Goal: Unclear: Browse casually

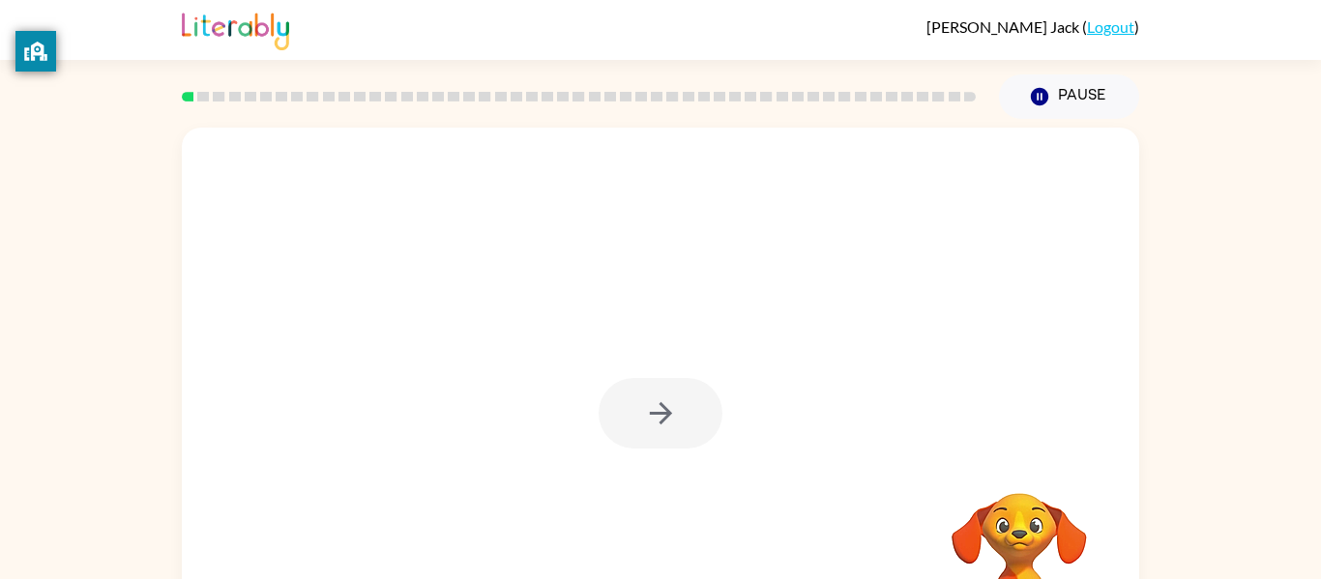
click at [323, 68] on div at bounding box center [578, 97] width 817 height 68
click at [380, 95] on rect at bounding box center [376, 97] width 12 height 10
click at [645, 421] on icon "button" at bounding box center [661, 414] width 34 height 34
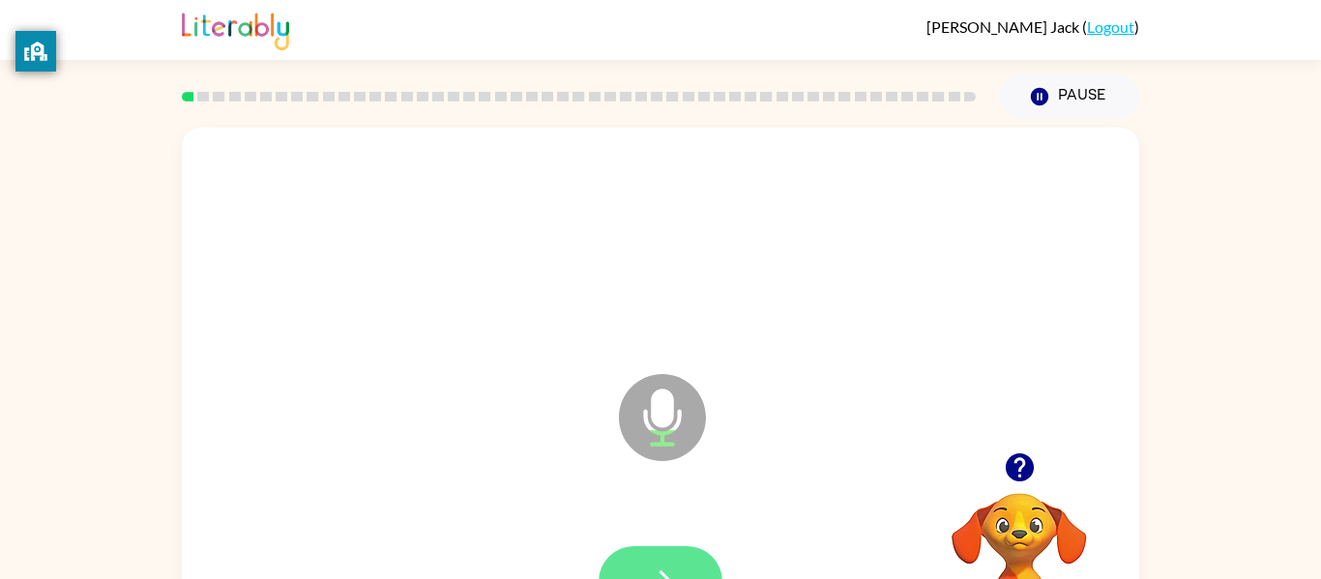
click at [652, 562] on button "button" at bounding box center [661, 582] width 124 height 71
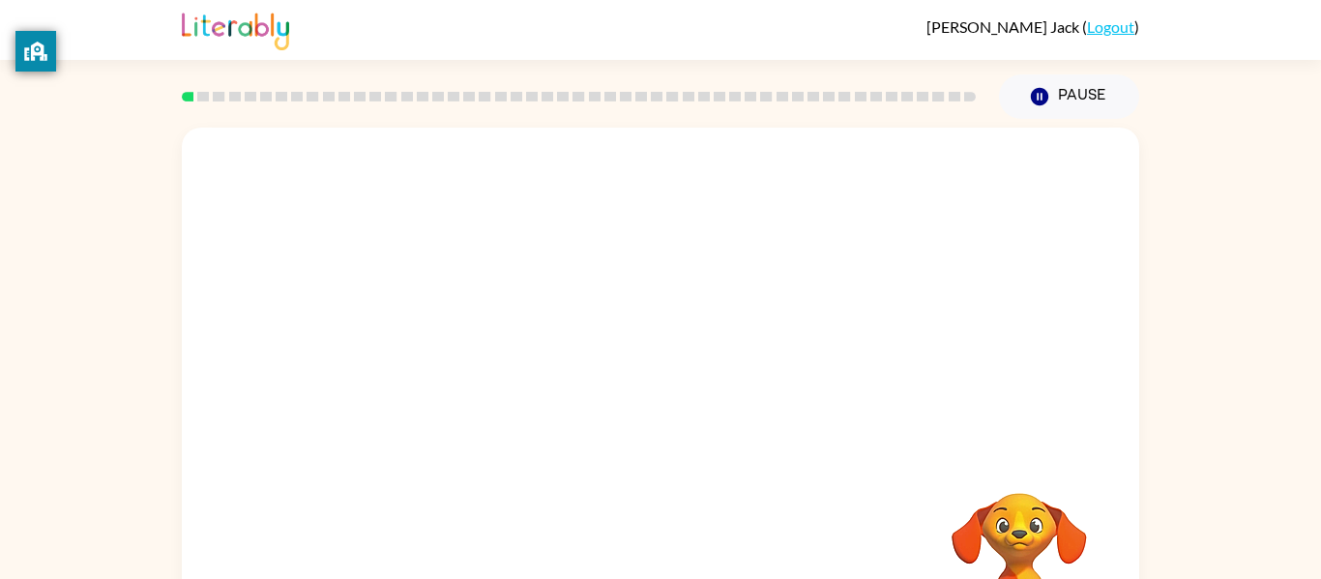
click at [1164, 190] on div "Your browser must support playing .mp4 files to use Literably. Please try using…" at bounding box center [660, 399] width 1321 height 561
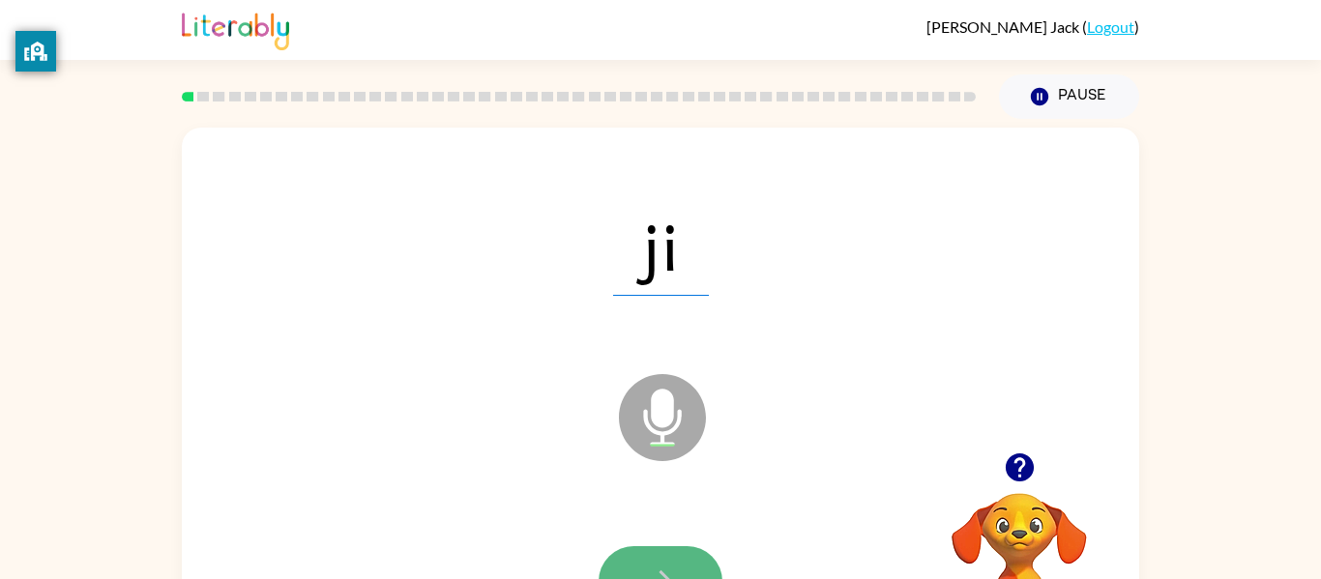
click at [643, 557] on button "button" at bounding box center [661, 582] width 124 height 71
click at [650, 568] on icon "button" at bounding box center [661, 582] width 34 height 34
click at [647, 565] on icon "button" at bounding box center [661, 582] width 34 height 34
click at [673, 557] on button "button" at bounding box center [661, 582] width 124 height 71
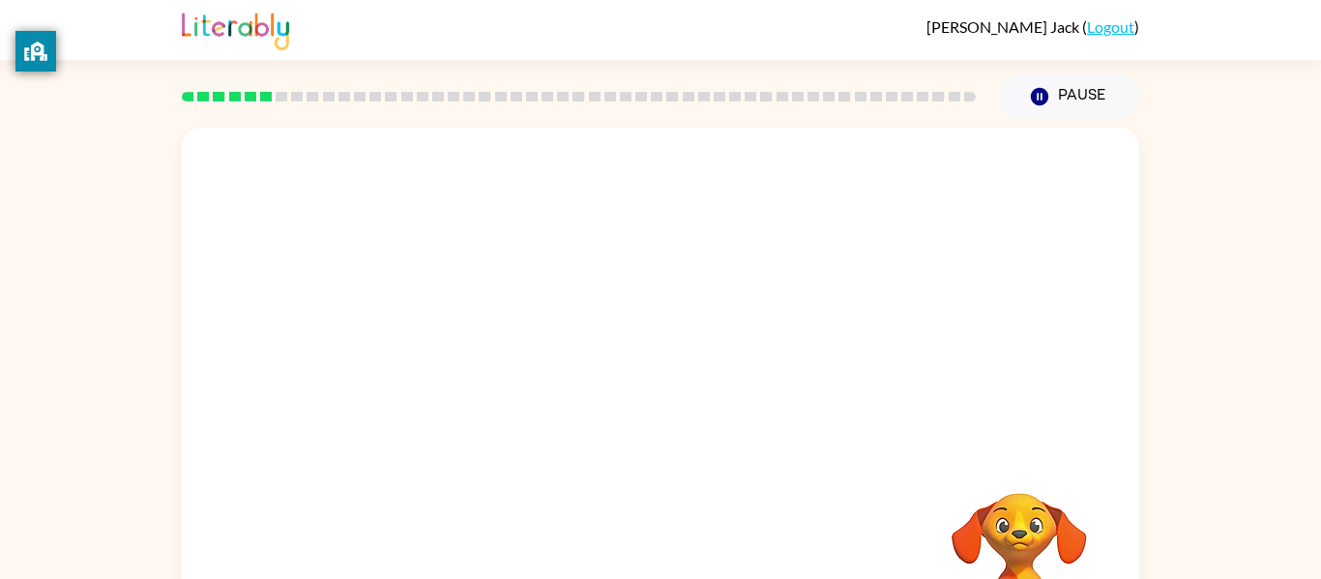
click at [680, 559] on div "Your browser must support playing .mp4 files to use Literably. Please try using…" at bounding box center [661, 404] width 958 height 552
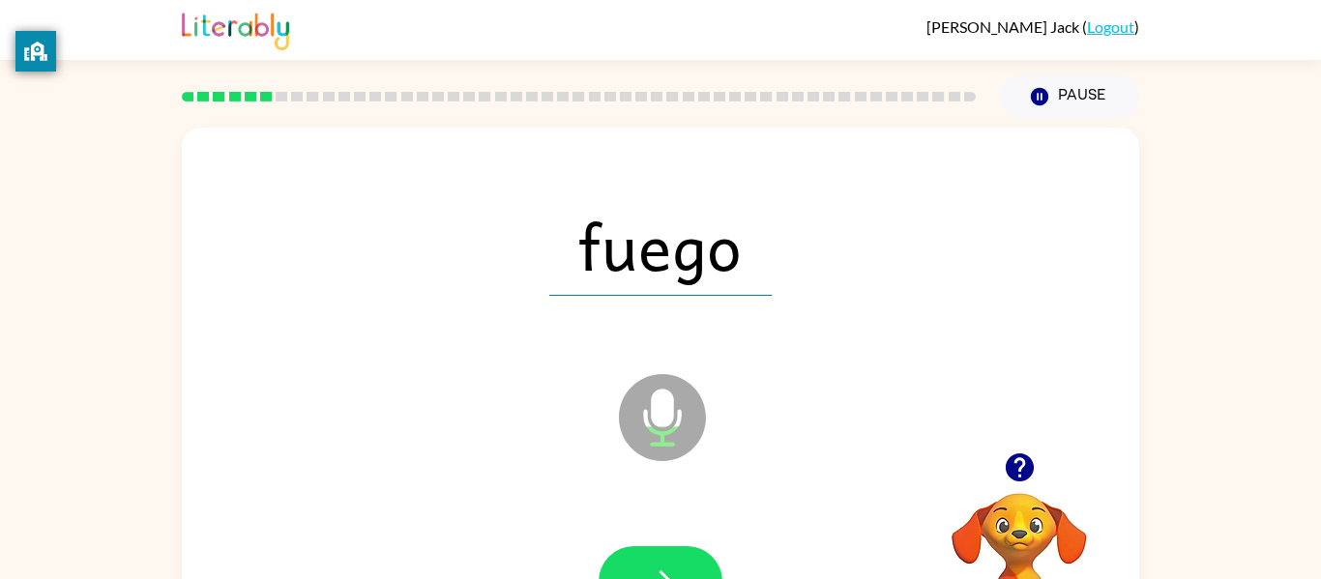
click at [629, 562] on div "fuego Microphone The Microphone is here when it is your turn to talk" at bounding box center [661, 404] width 958 height 552
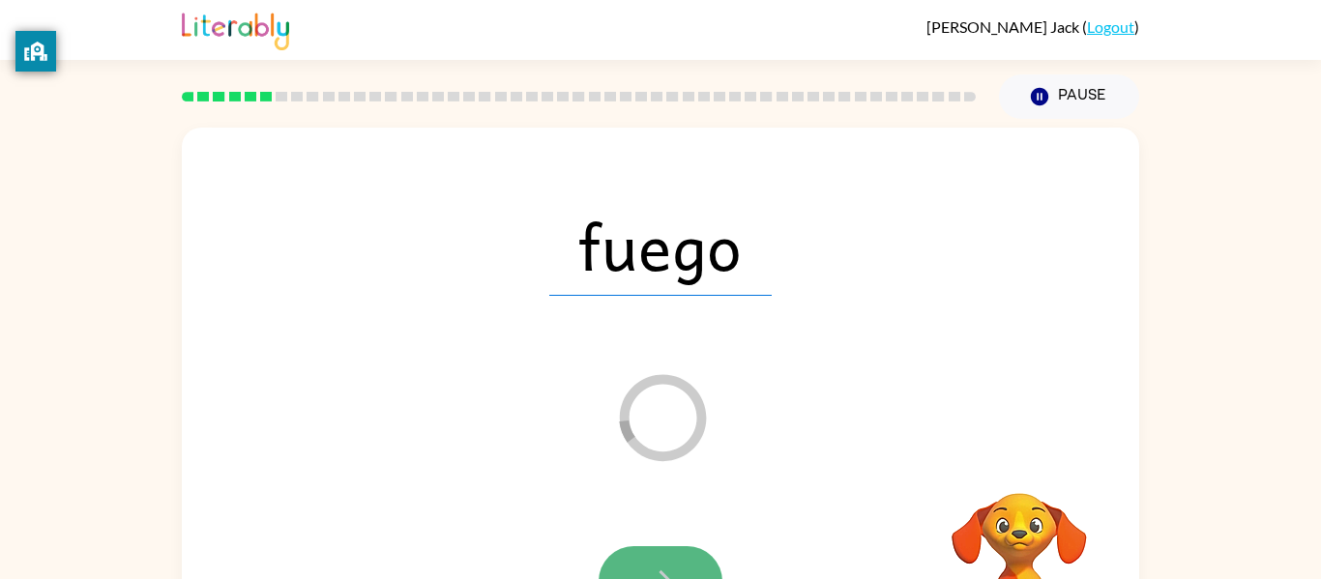
click at [666, 565] on icon "button" at bounding box center [661, 582] width 34 height 34
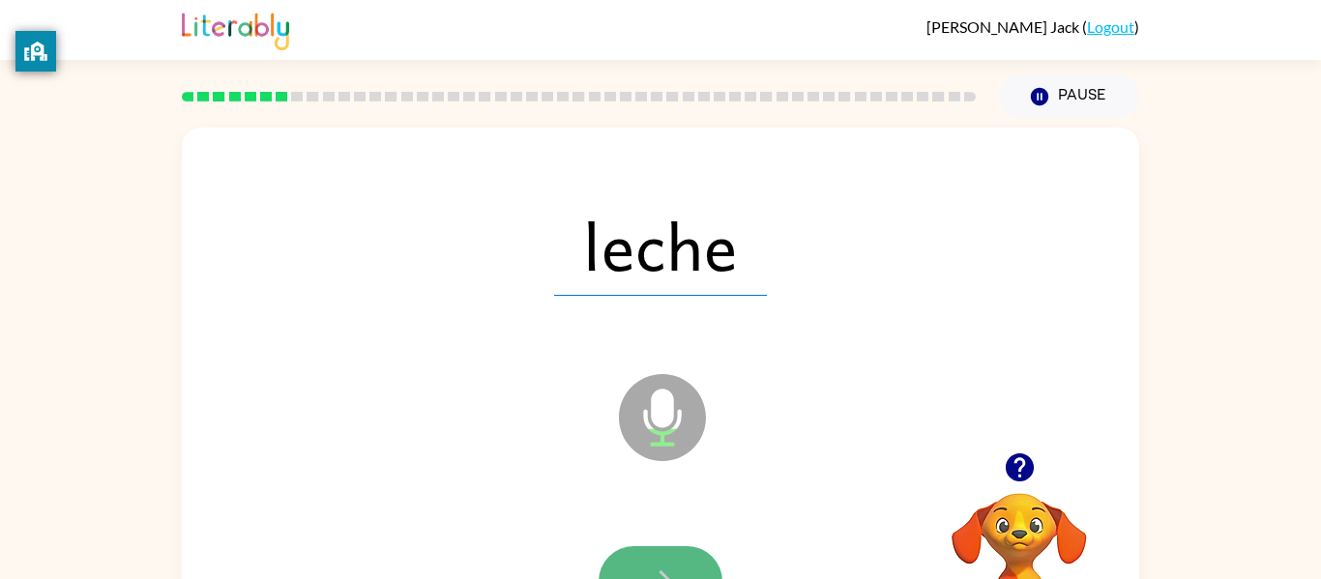
click at [656, 553] on button "button" at bounding box center [661, 582] width 124 height 71
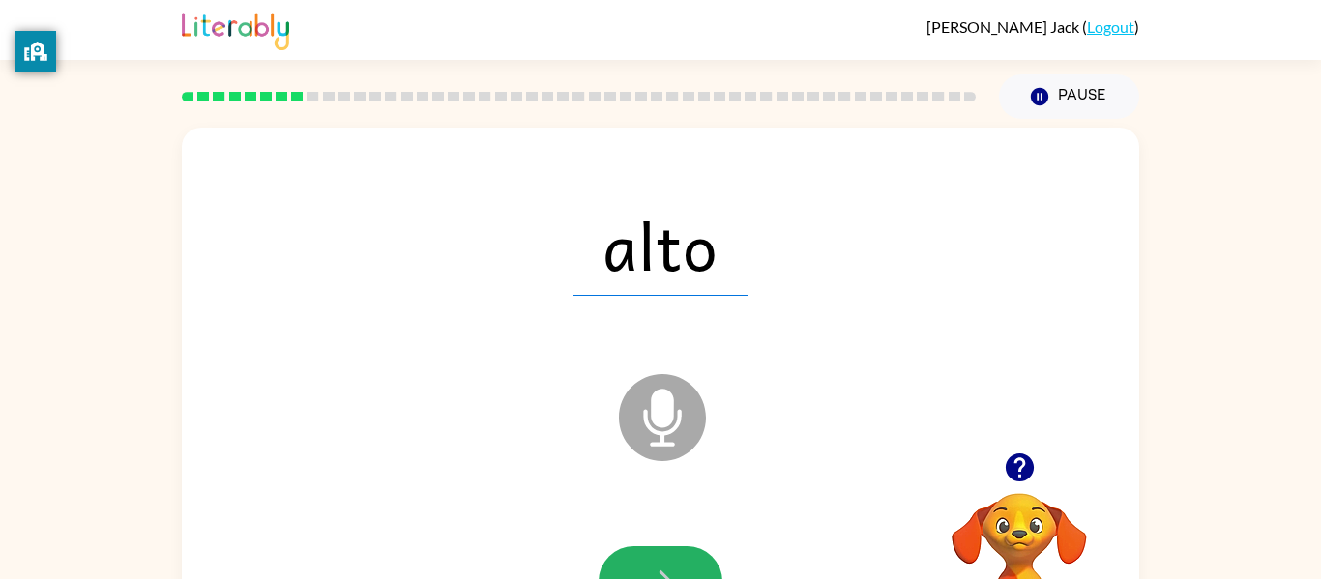
click at [656, 553] on button "button" at bounding box center [661, 582] width 124 height 71
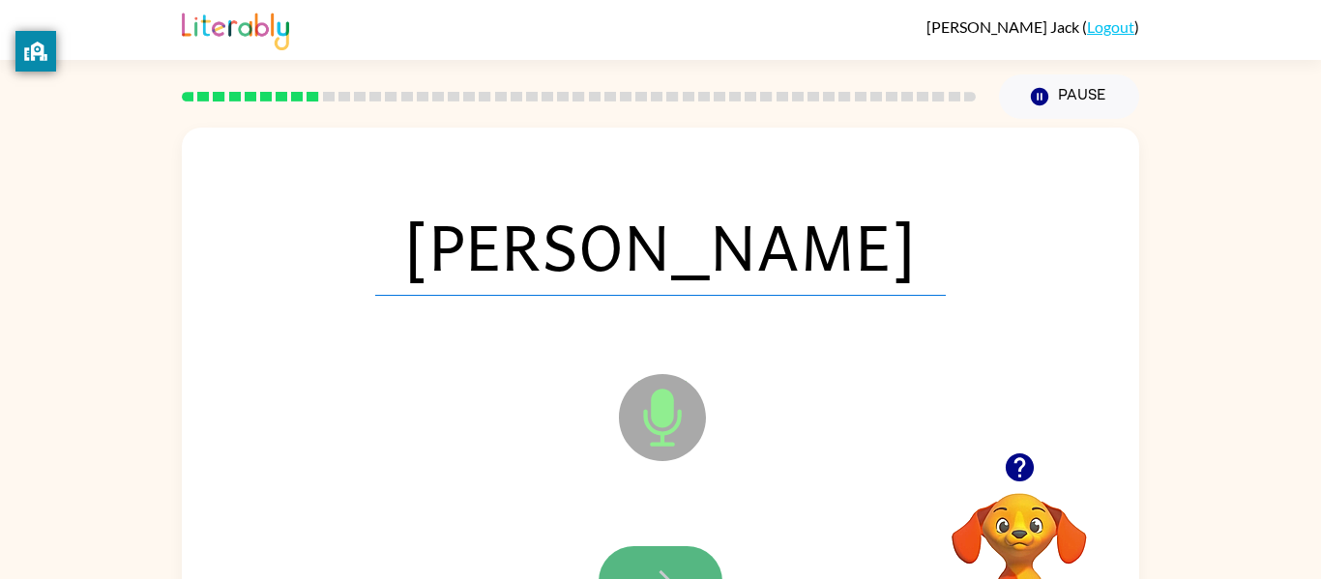
click at [662, 548] on button "button" at bounding box center [661, 582] width 124 height 71
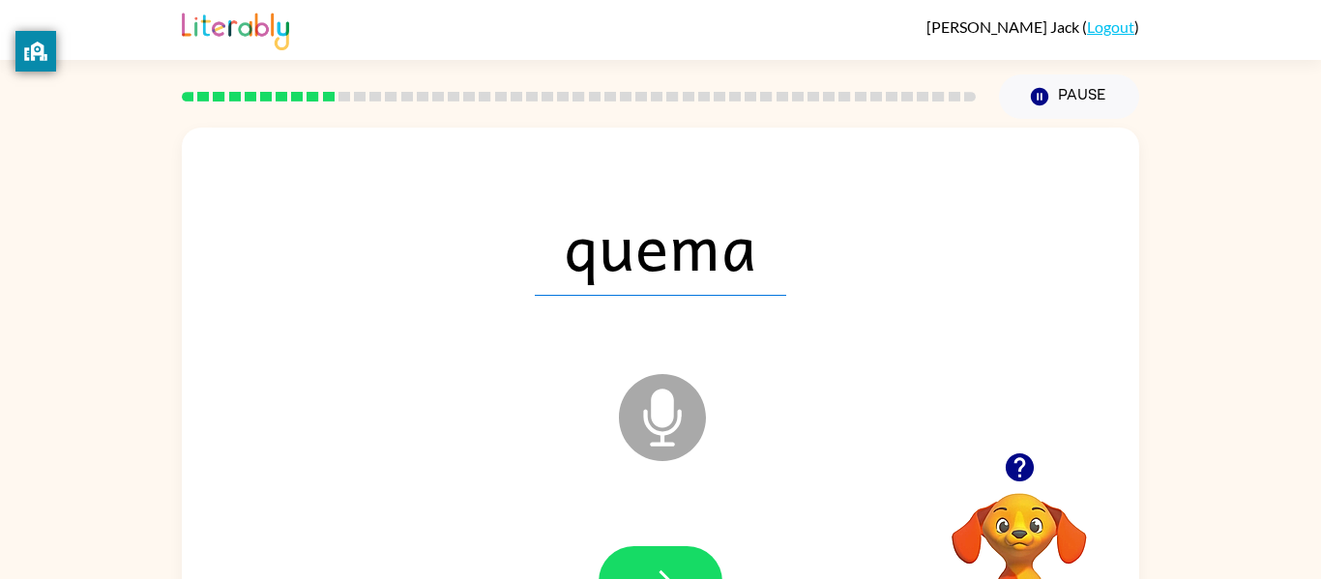
click at [662, 548] on button "button" at bounding box center [661, 582] width 124 height 71
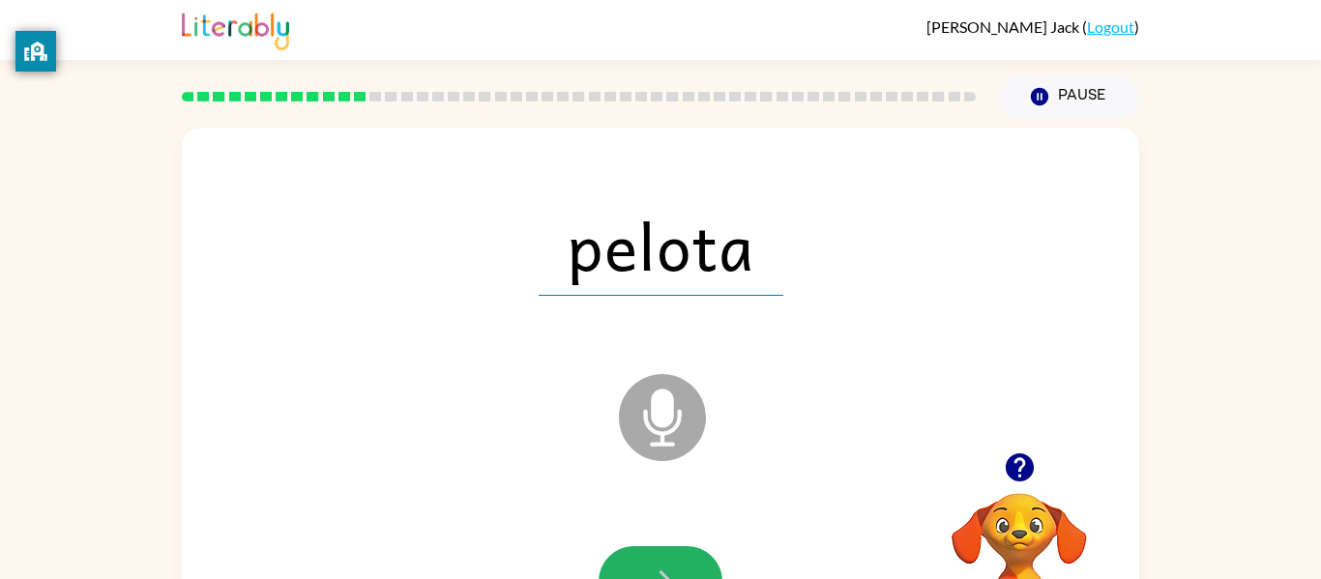
click at [662, 548] on button "button" at bounding box center [661, 582] width 124 height 71
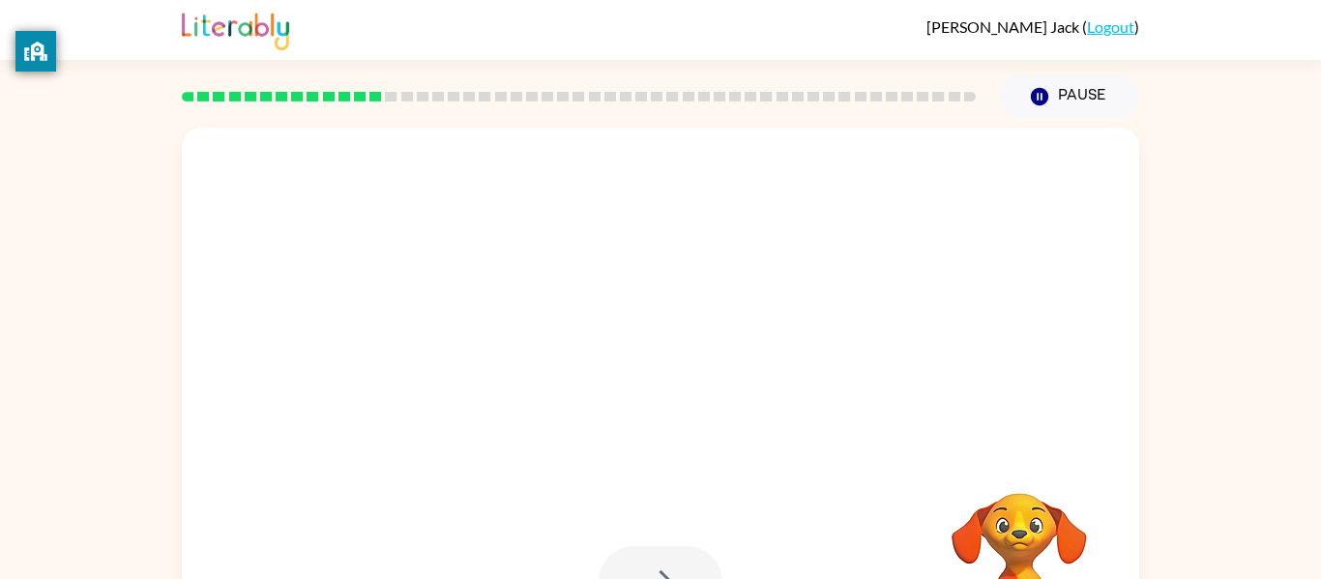
click at [662, 548] on div at bounding box center [661, 582] width 124 height 71
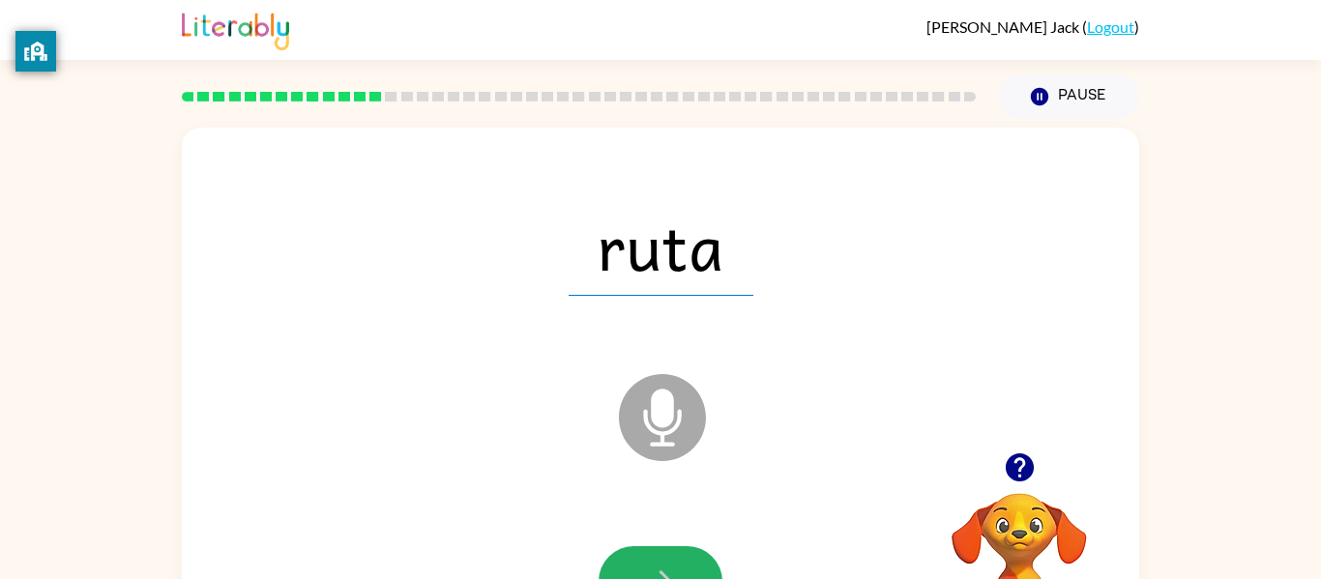
click at [662, 548] on button "button" at bounding box center [661, 582] width 124 height 71
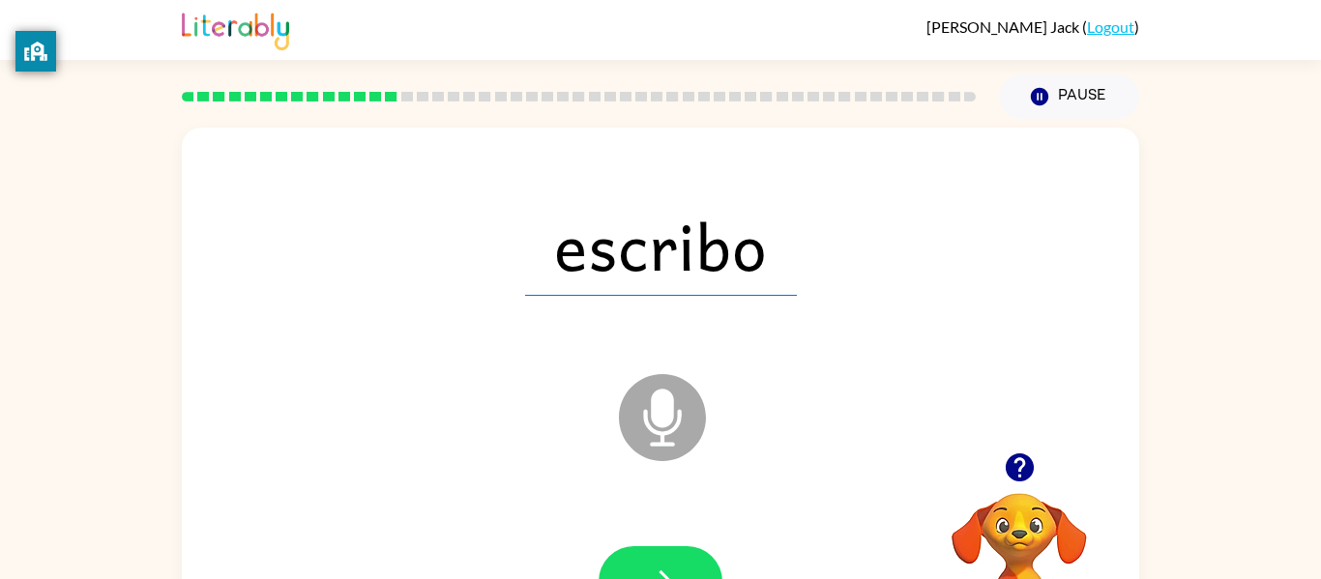
click at [662, 548] on button "button" at bounding box center [661, 582] width 124 height 71
click at [662, 548] on div at bounding box center [661, 582] width 124 height 71
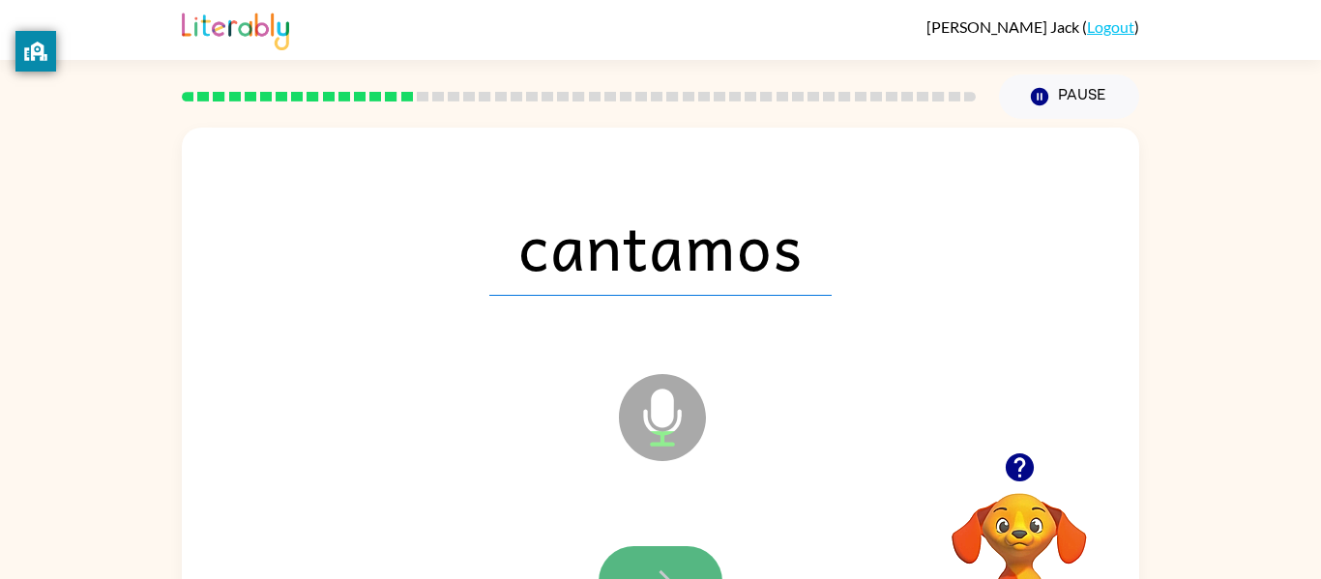
click at [639, 550] on button "button" at bounding box center [661, 582] width 124 height 71
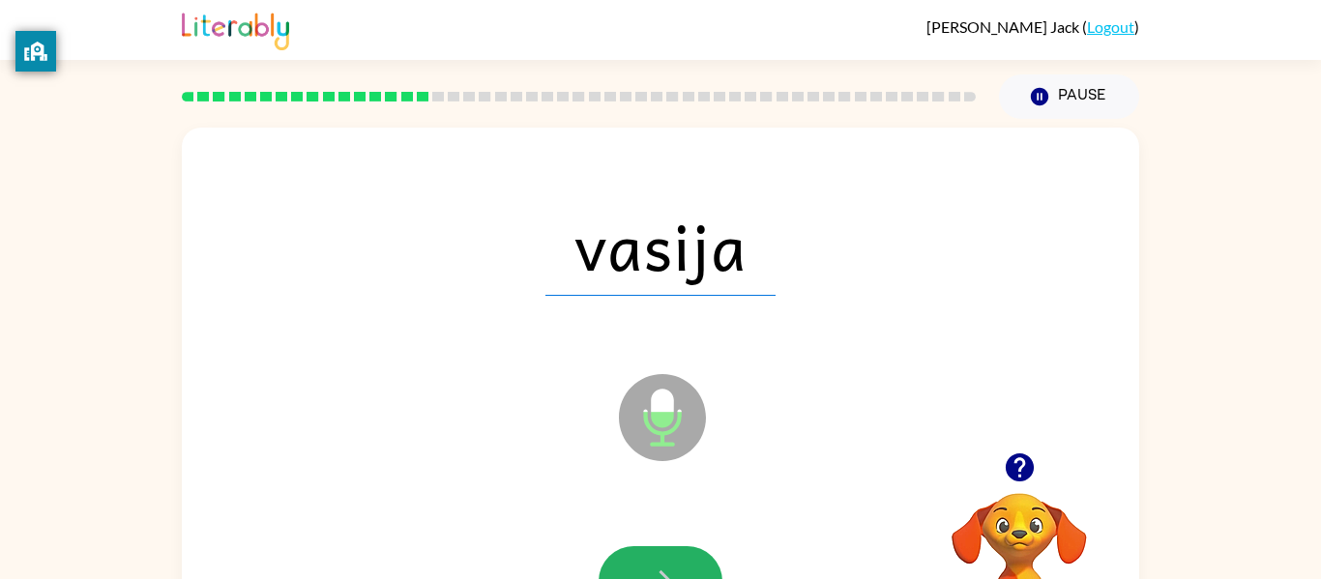
click at [639, 550] on button "button" at bounding box center [661, 582] width 124 height 71
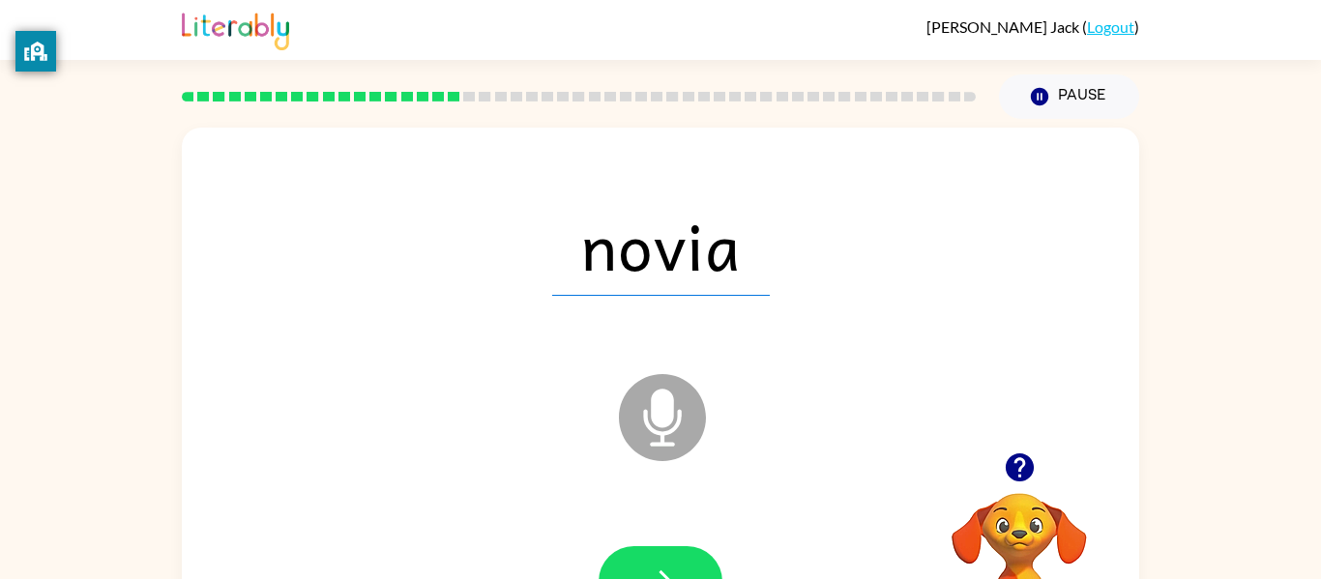
click at [639, 550] on button "button" at bounding box center [661, 582] width 124 height 71
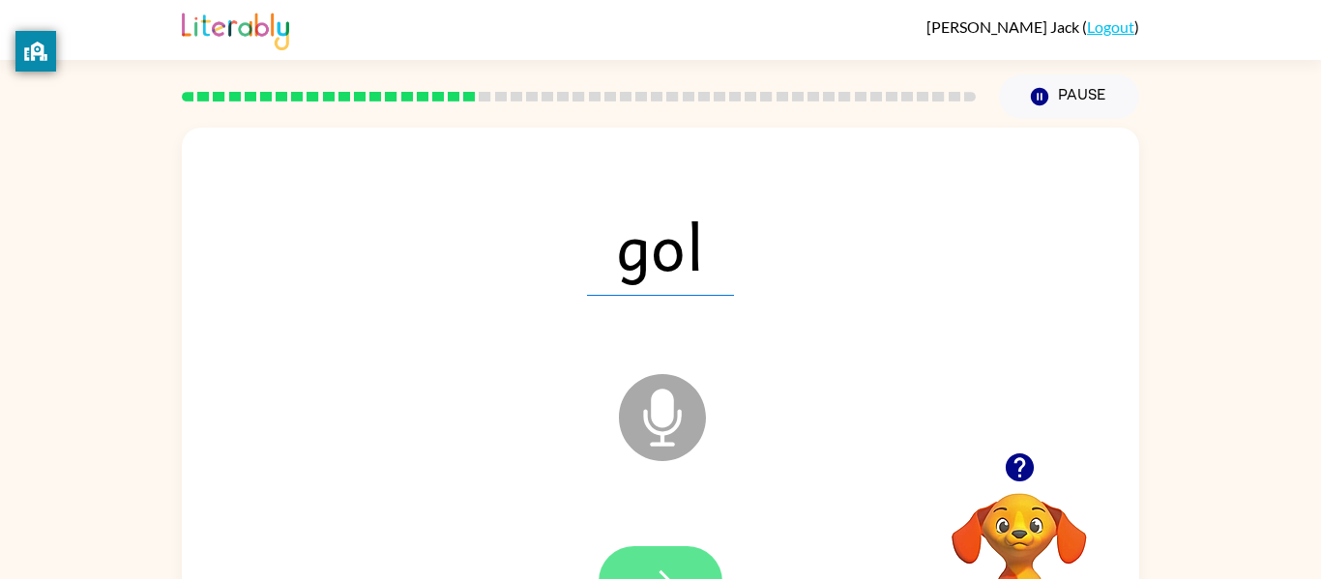
click at [641, 553] on button "button" at bounding box center [661, 582] width 124 height 71
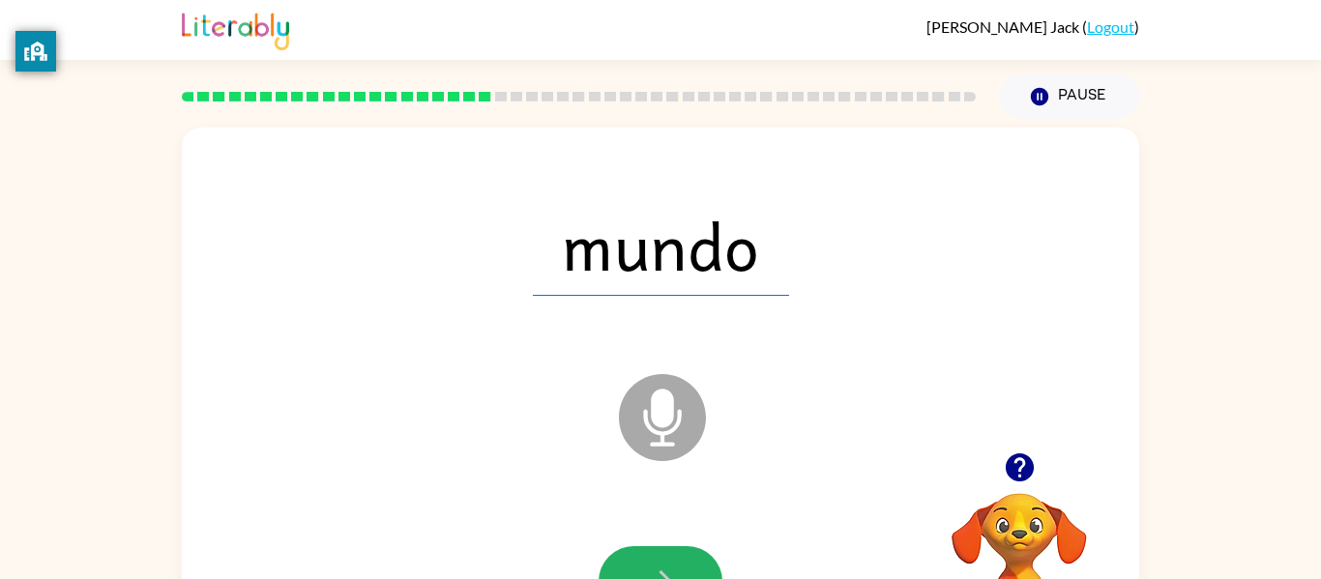
click at [641, 553] on button "button" at bounding box center [661, 582] width 124 height 71
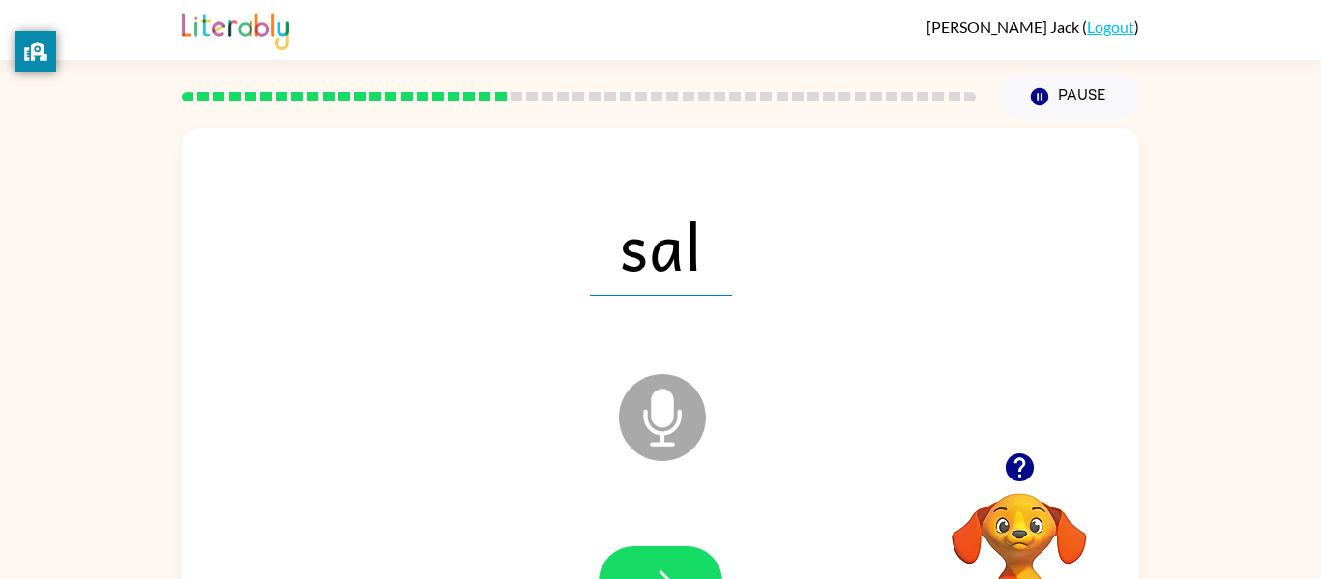
click at [641, 553] on button "button" at bounding box center [661, 582] width 124 height 71
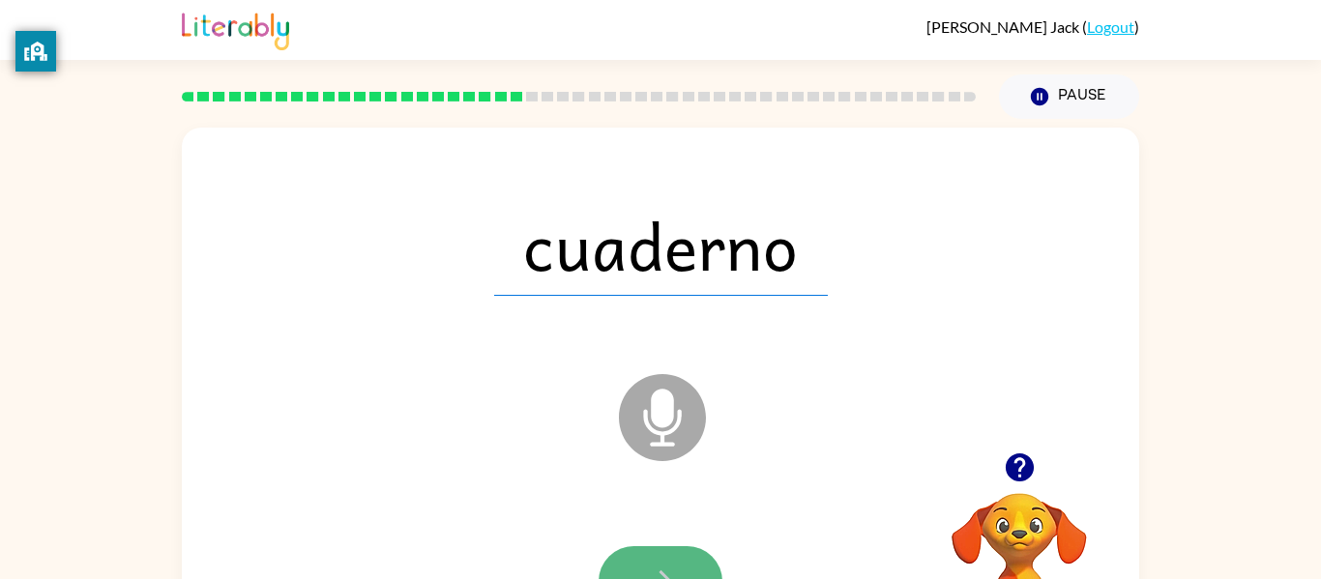
click at [641, 552] on button "button" at bounding box center [661, 582] width 124 height 71
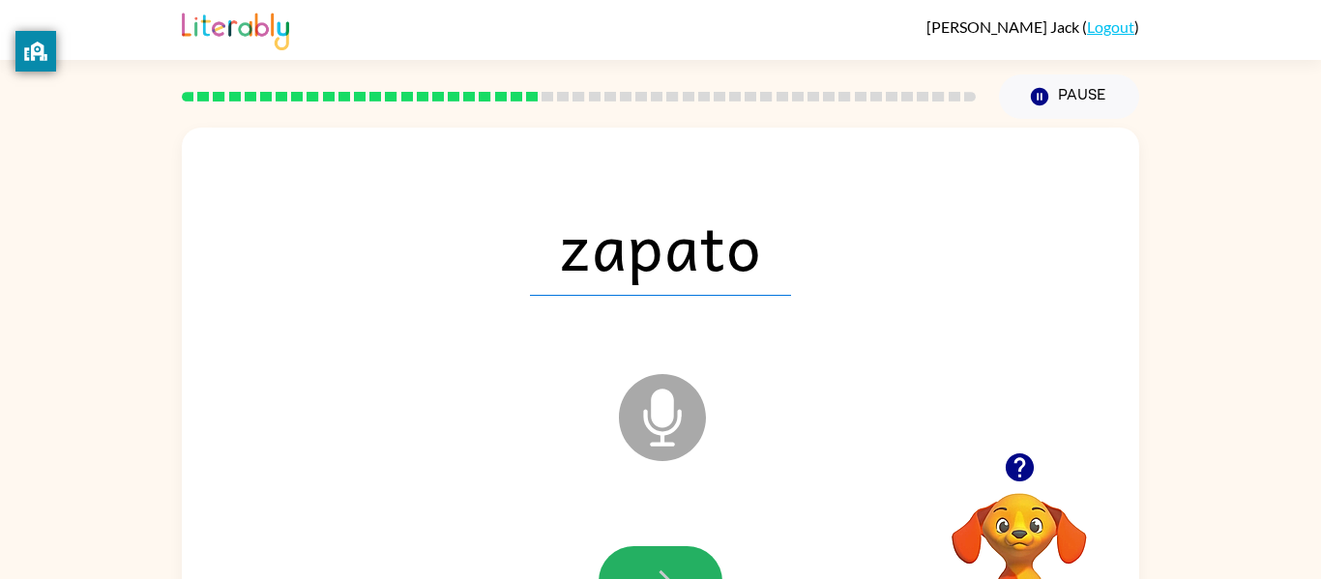
click at [641, 552] on button "button" at bounding box center [661, 582] width 124 height 71
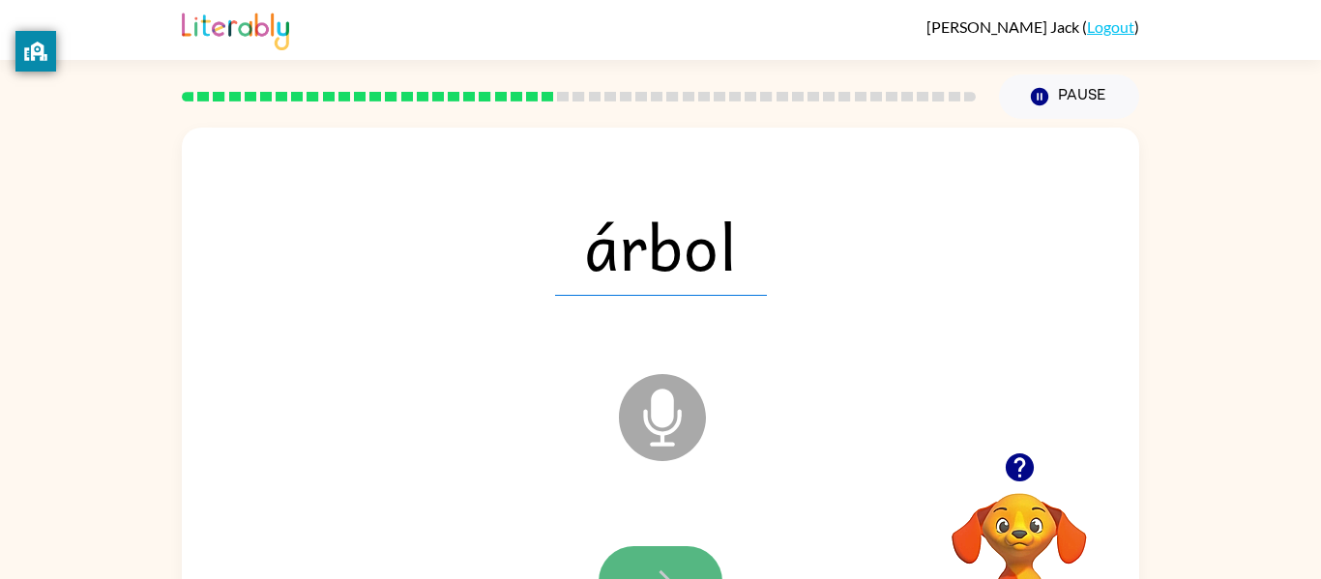
click at [642, 558] on button "button" at bounding box center [661, 582] width 124 height 71
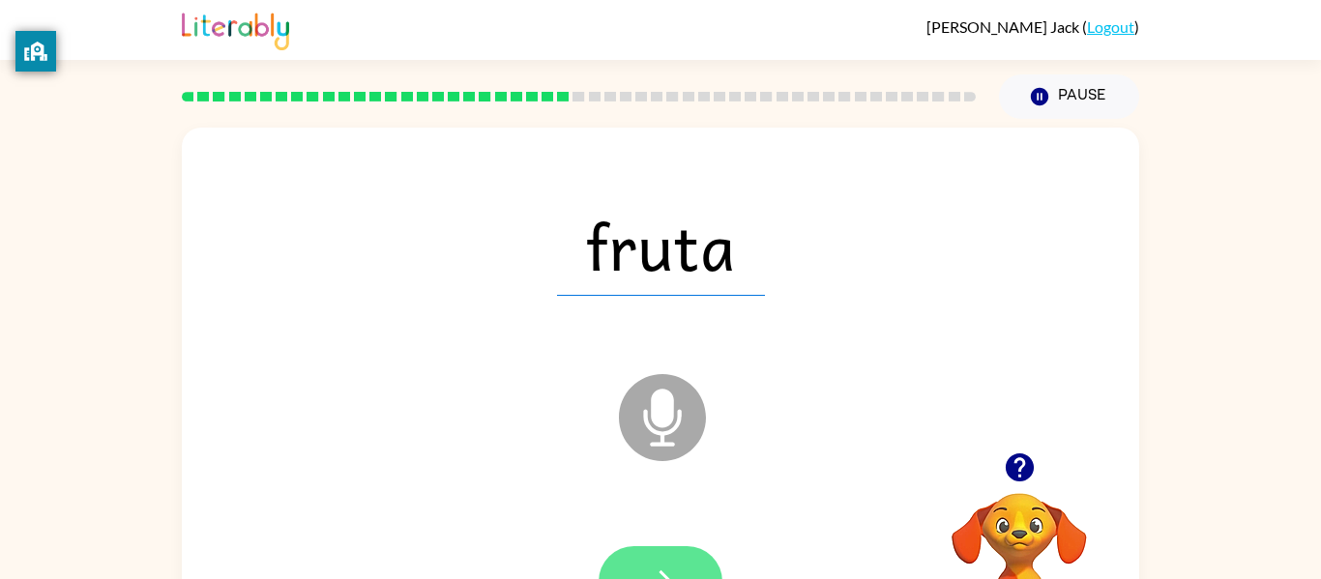
click at [640, 550] on button "button" at bounding box center [661, 582] width 124 height 71
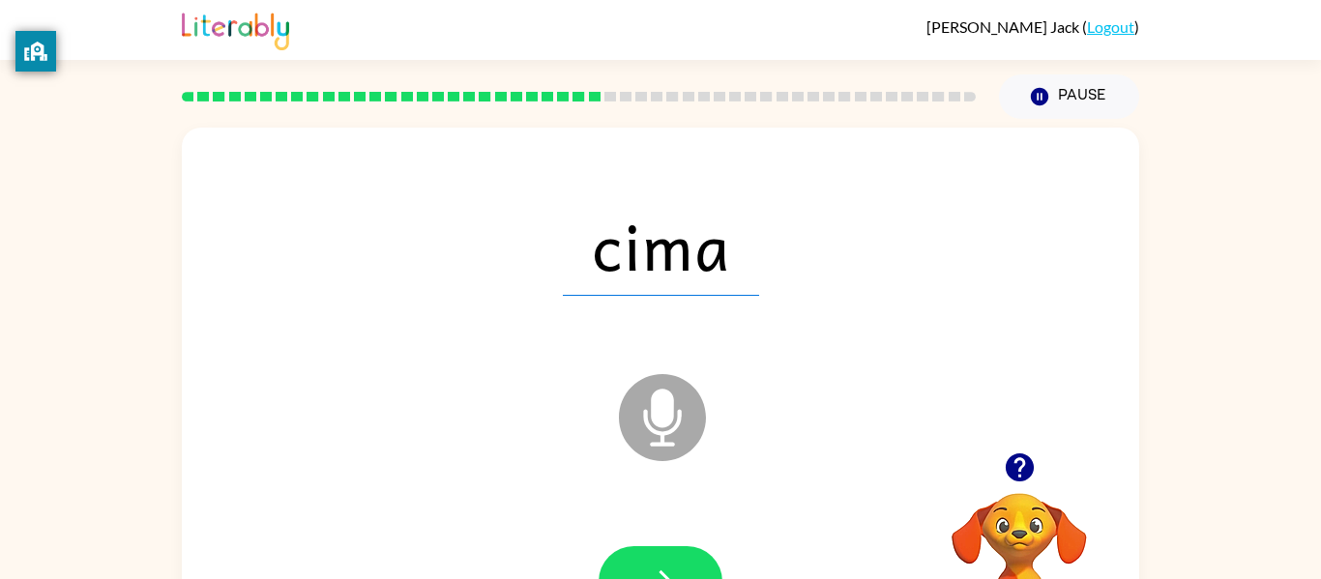
click at [640, 550] on button "button" at bounding box center [661, 582] width 124 height 71
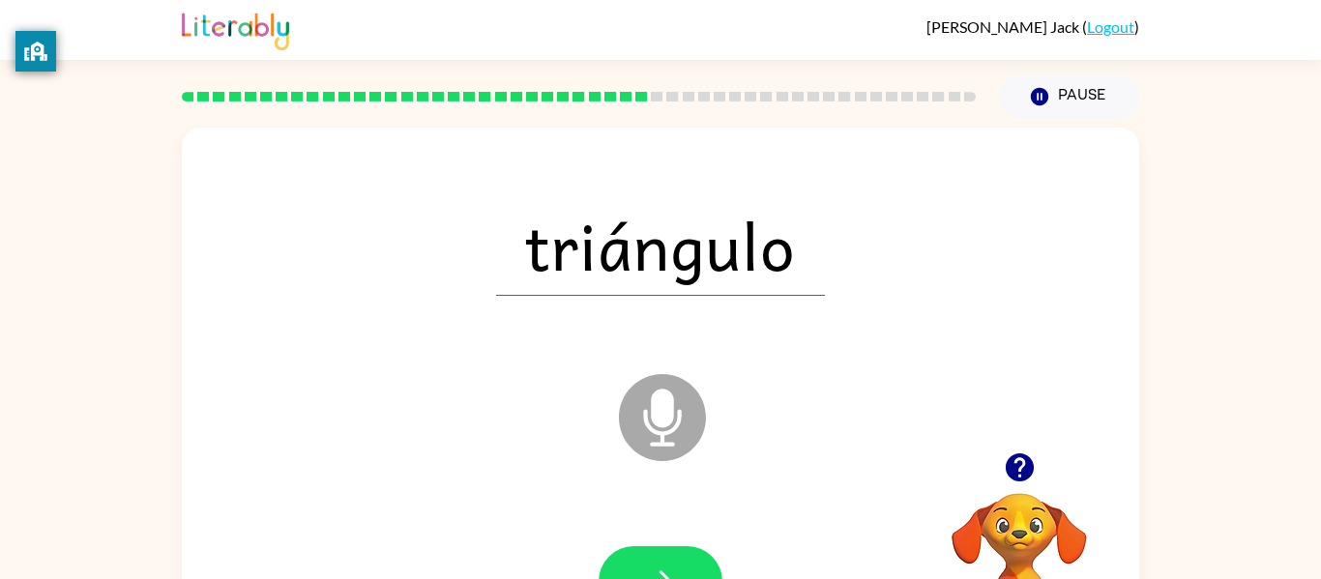
click at [640, 550] on button "button" at bounding box center [661, 582] width 124 height 71
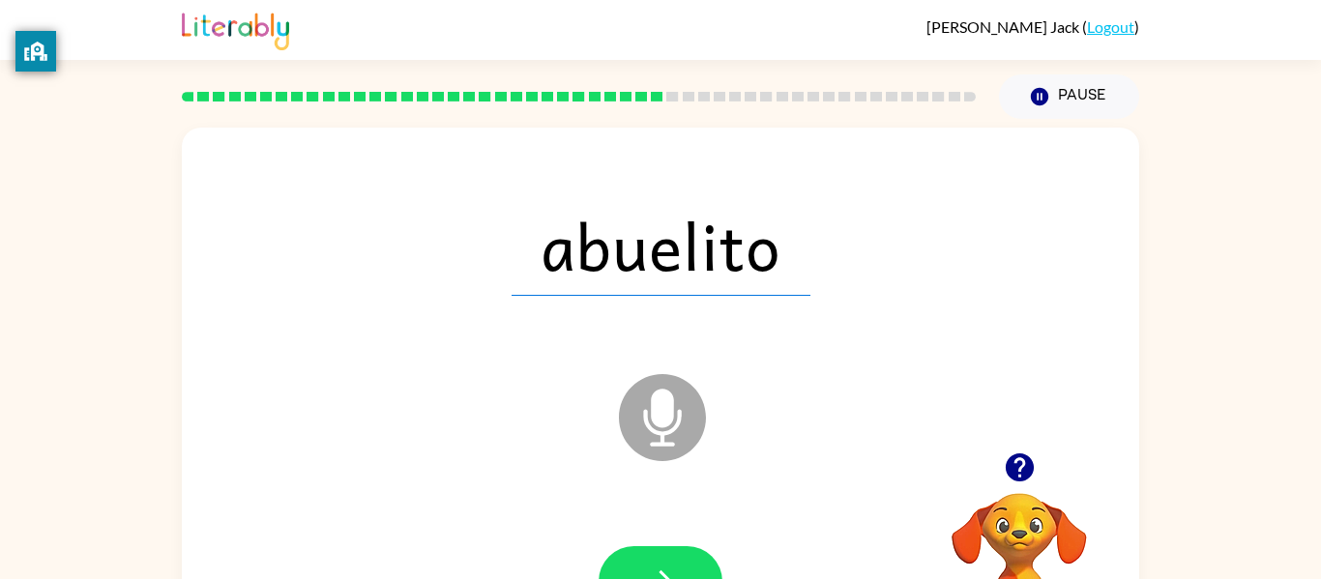
click at [640, 550] on button "button" at bounding box center [661, 582] width 124 height 71
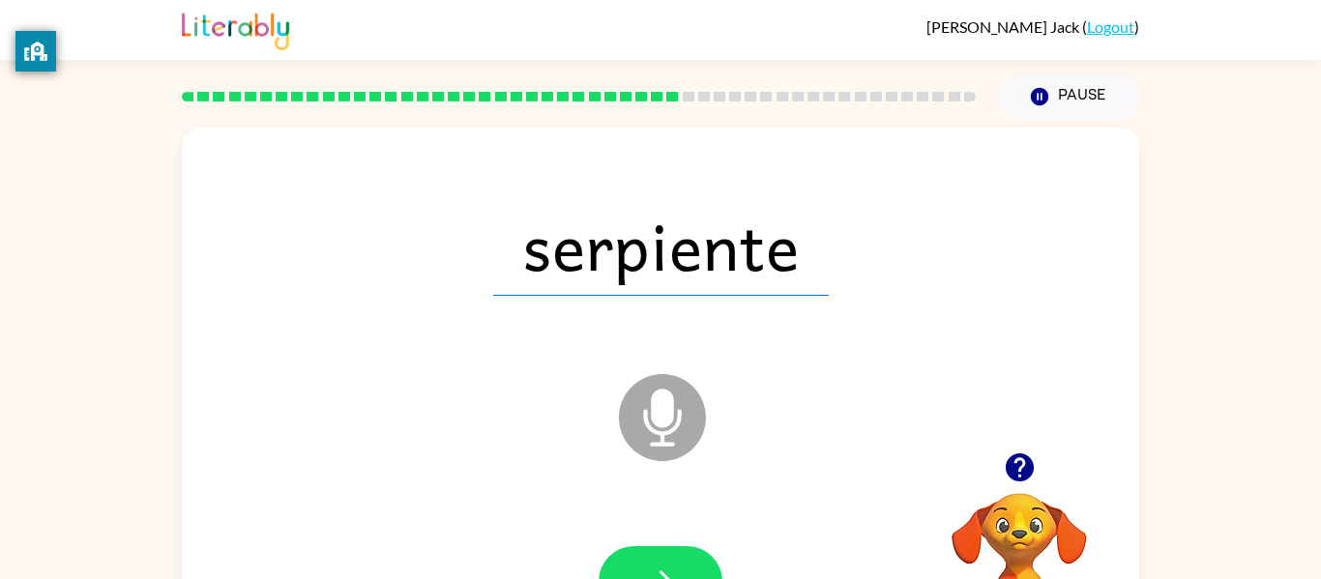
click at [640, 550] on button "button" at bounding box center [661, 582] width 124 height 71
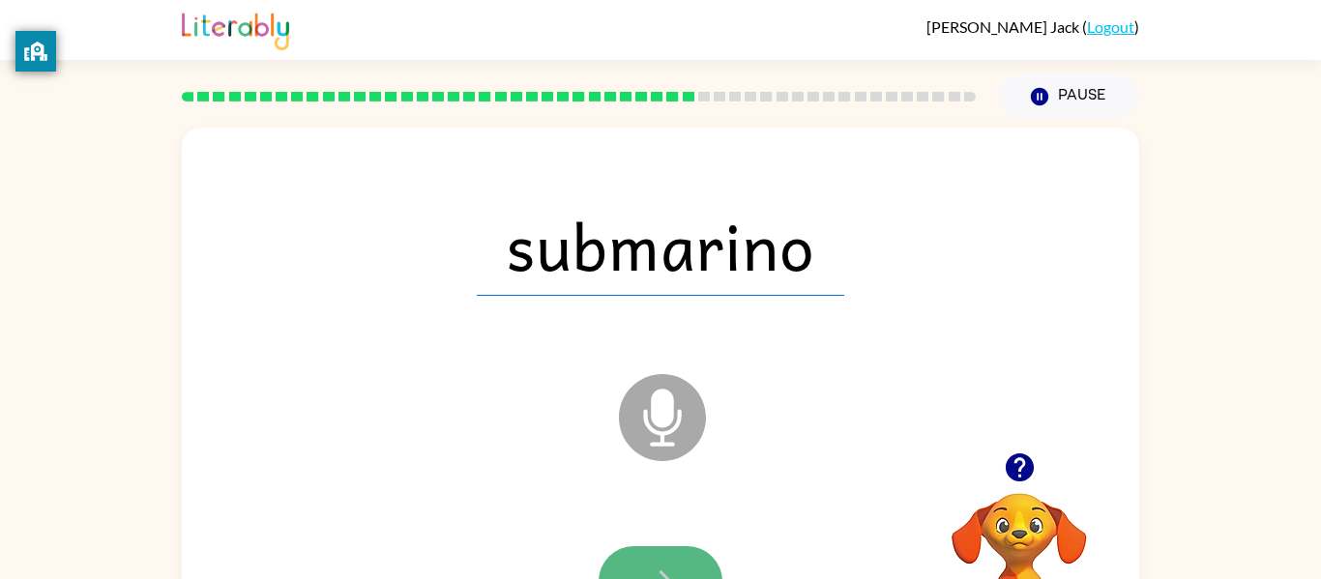
click at [641, 548] on button "button" at bounding box center [661, 582] width 124 height 71
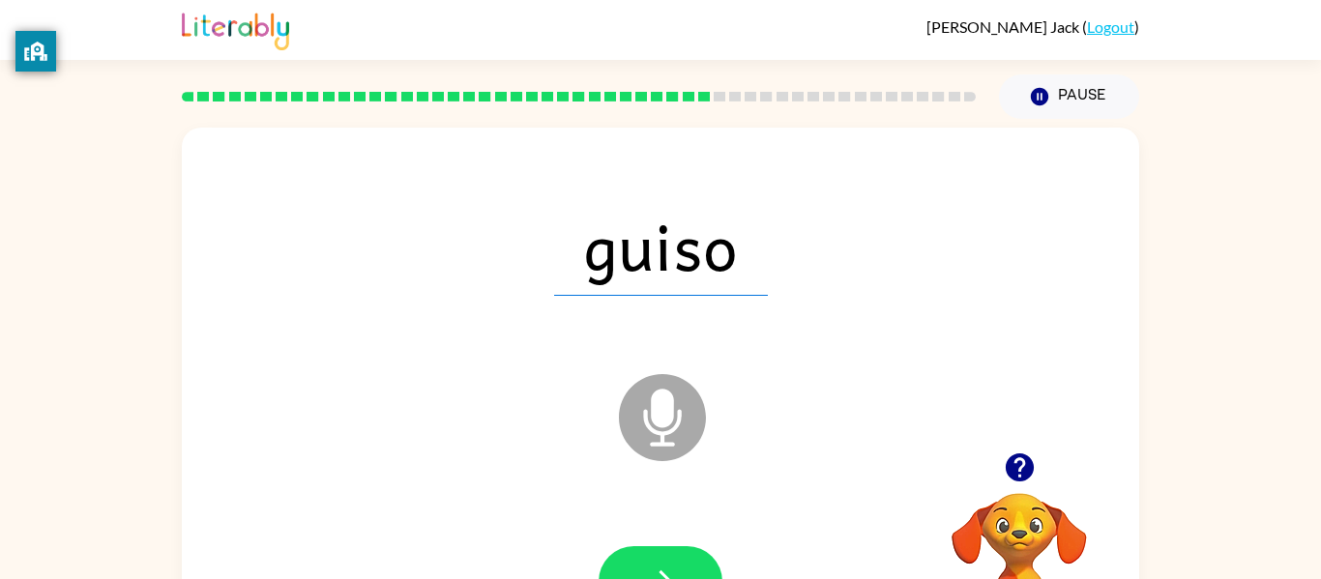
click at [642, 543] on div at bounding box center [660, 582] width 919 height 159
click at [638, 553] on button "button" at bounding box center [661, 582] width 124 height 71
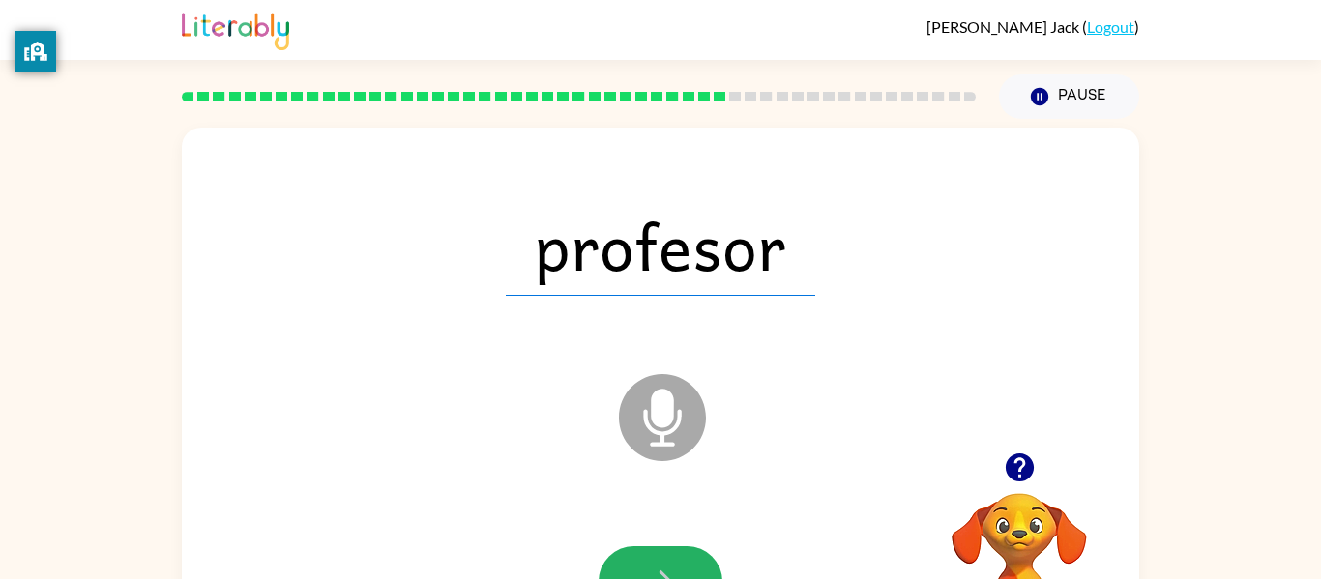
click at [638, 553] on button "button" at bounding box center [661, 582] width 124 height 71
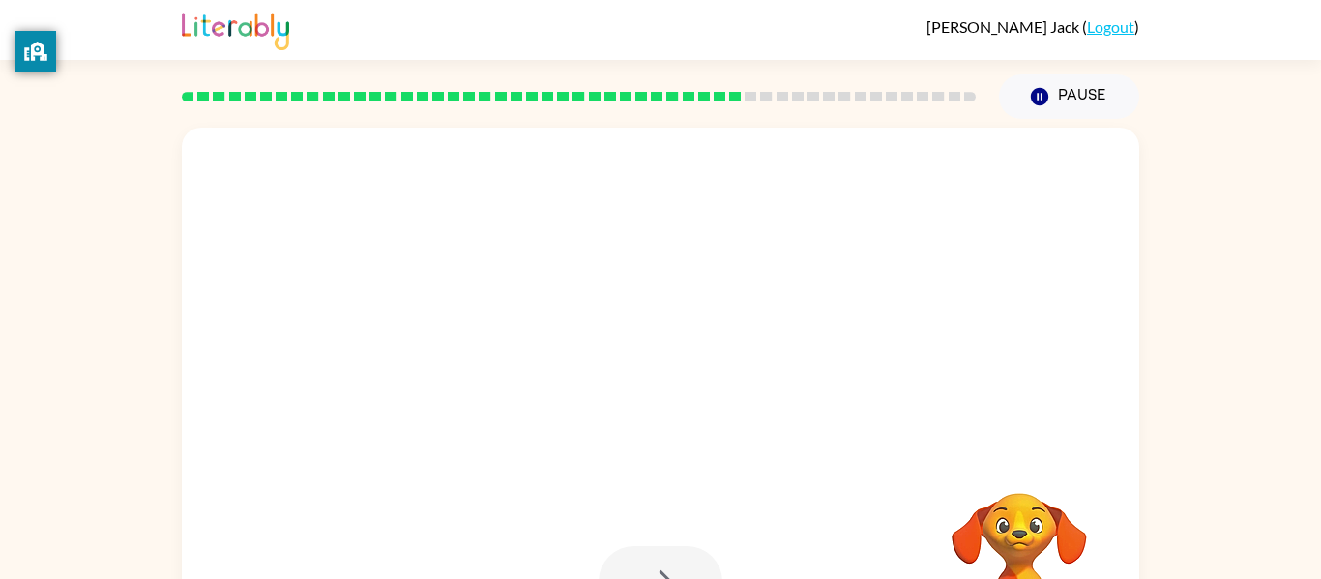
click at [638, 553] on div at bounding box center [661, 582] width 124 height 71
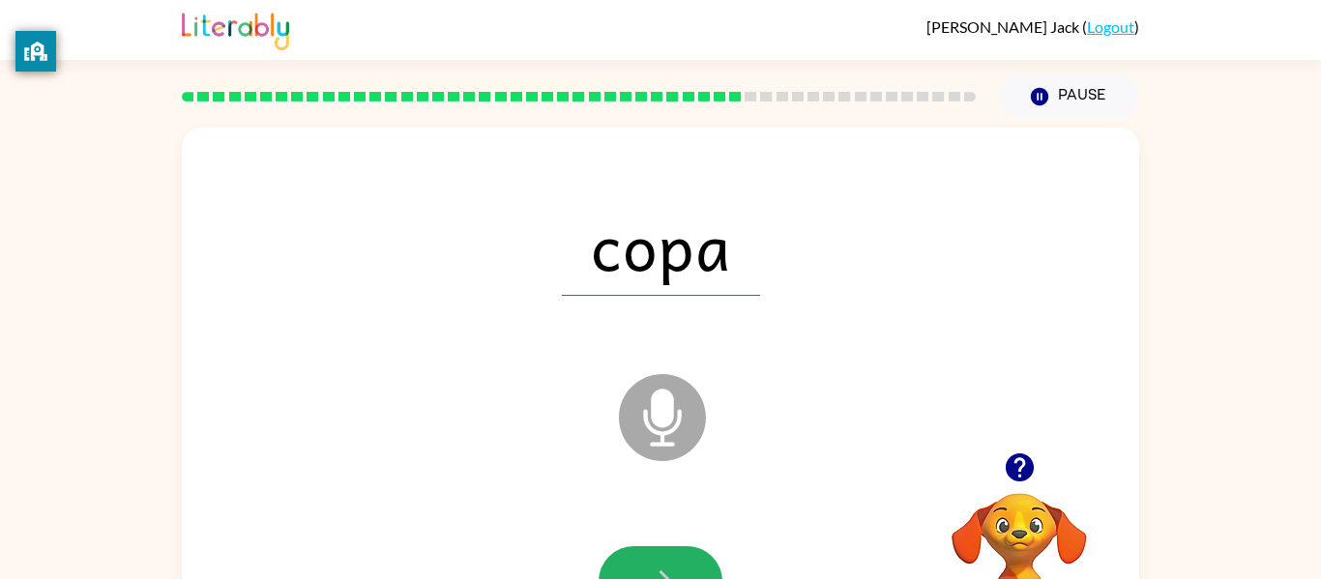
click at [638, 553] on button "button" at bounding box center [661, 582] width 124 height 71
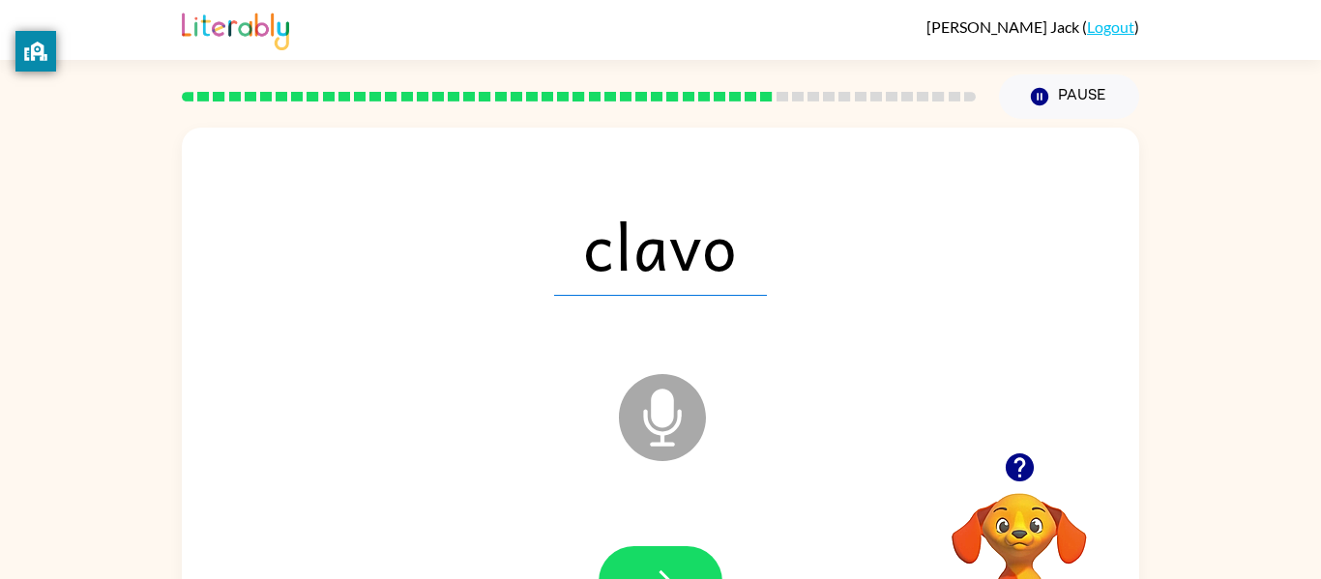
click at [640, 544] on div at bounding box center [660, 582] width 919 height 159
click at [652, 548] on button "button" at bounding box center [661, 582] width 124 height 71
click at [661, 535] on div at bounding box center [660, 582] width 919 height 159
click at [652, 565] on icon "button" at bounding box center [661, 582] width 34 height 34
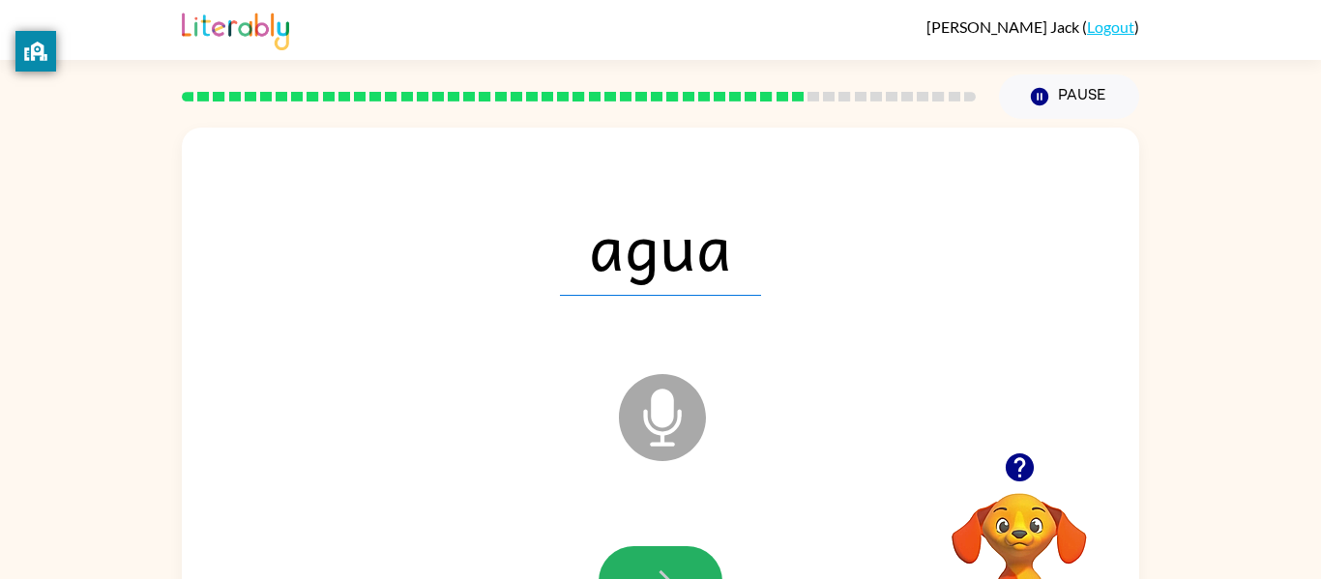
click at [652, 565] on icon "button" at bounding box center [661, 582] width 34 height 34
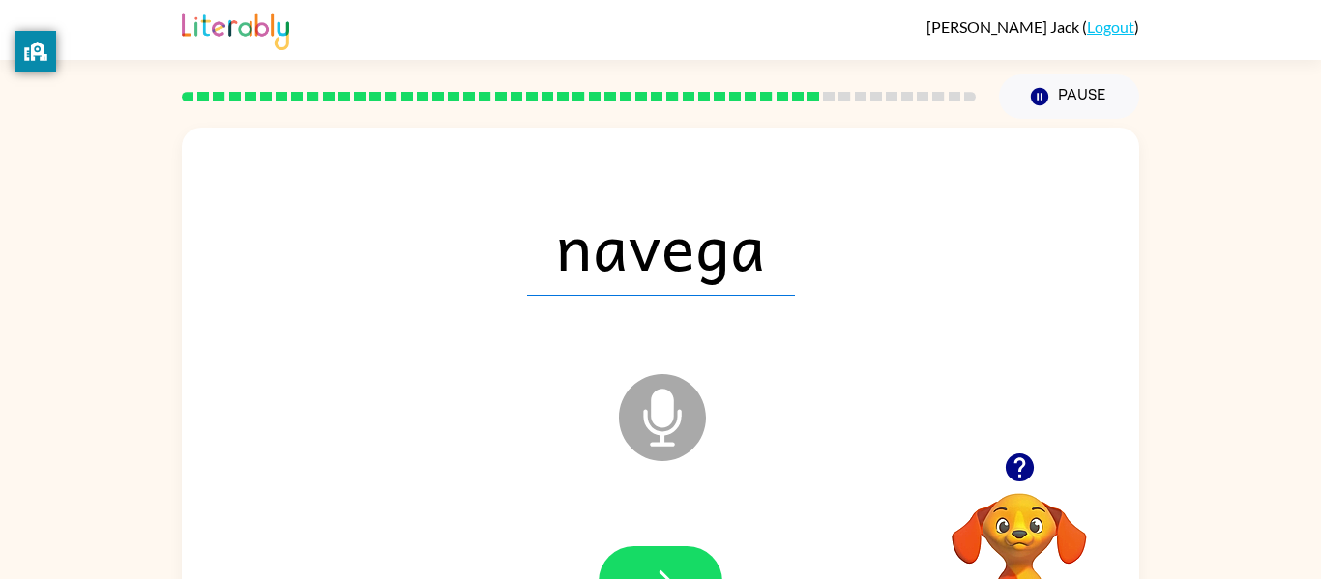
click at [652, 565] on icon "button" at bounding box center [661, 582] width 34 height 34
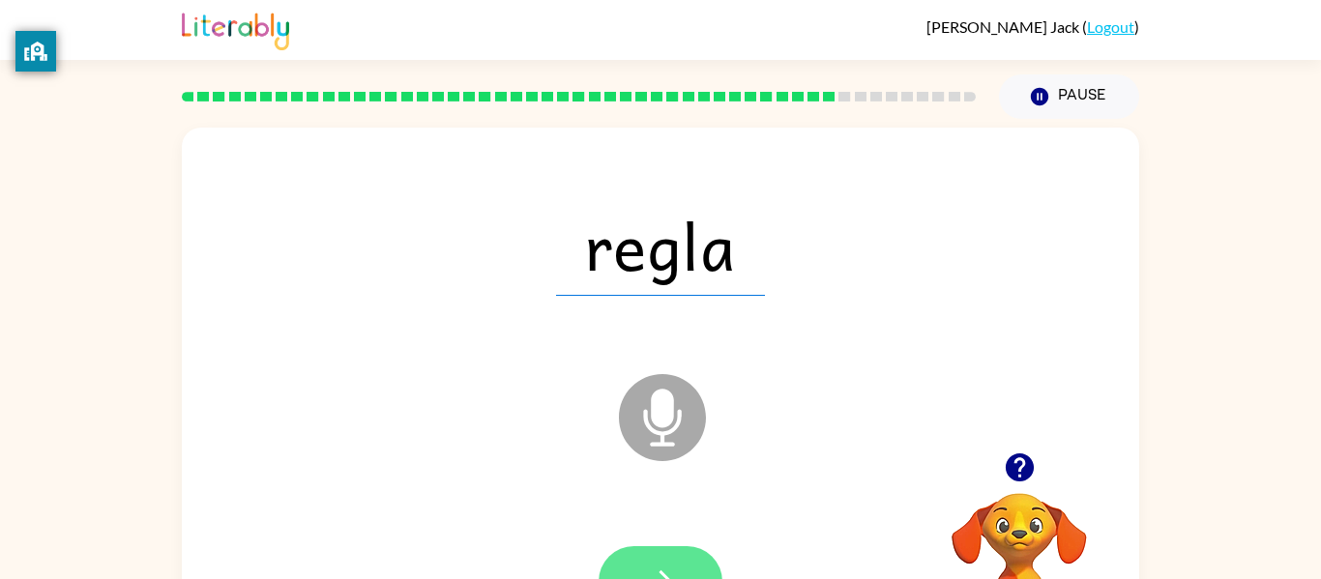
click at [656, 550] on button "button" at bounding box center [661, 582] width 124 height 71
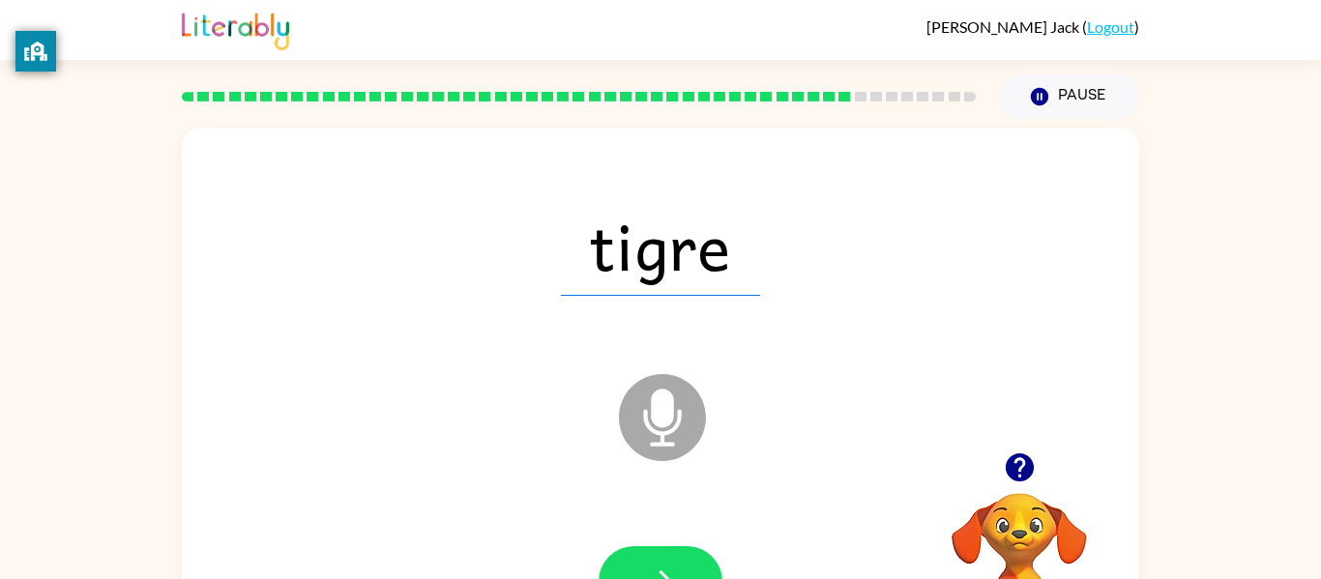
click at [654, 541] on div at bounding box center [660, 582] width 919 height 159
click at [652, 542] on div at bounding box center [660, 582] width 919 height 159
click at [649, 545] on div at bounding box center [660, 582] width 919 height 159
click at [644, 554] on button "button" at bounding box center [661, 582] width 124 height 71
click at [645, 545] on div at bounding box center [660, 582] width 919 height 159
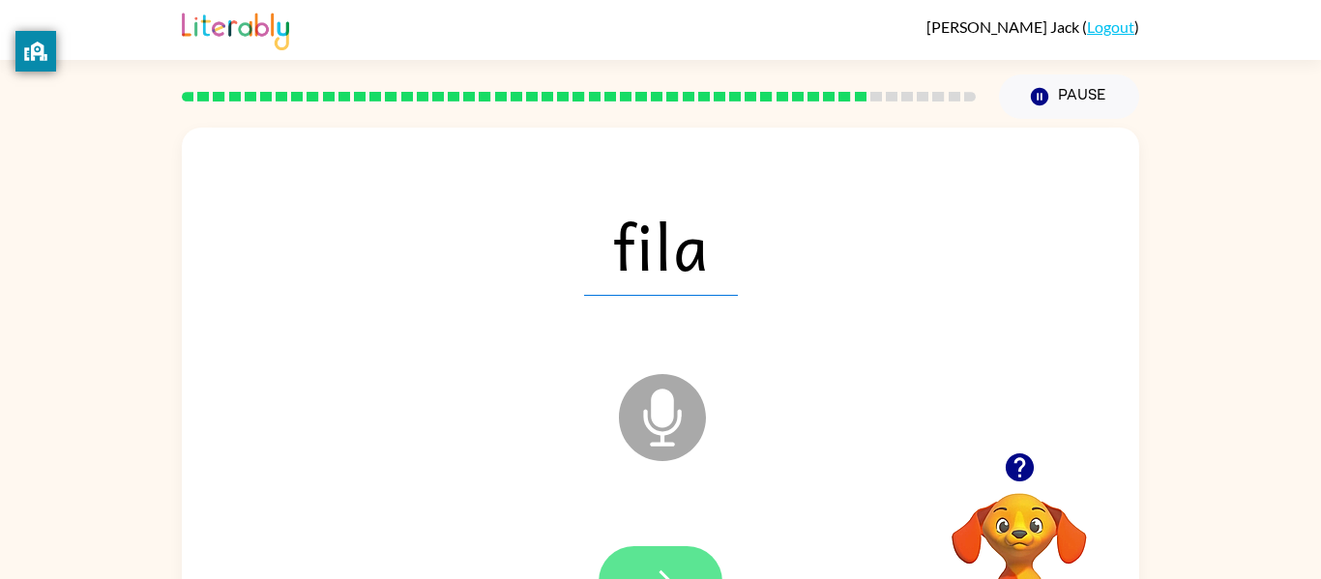
click at [641, 555] on button "button" at bounding box center [661, 582] width 124 height 71
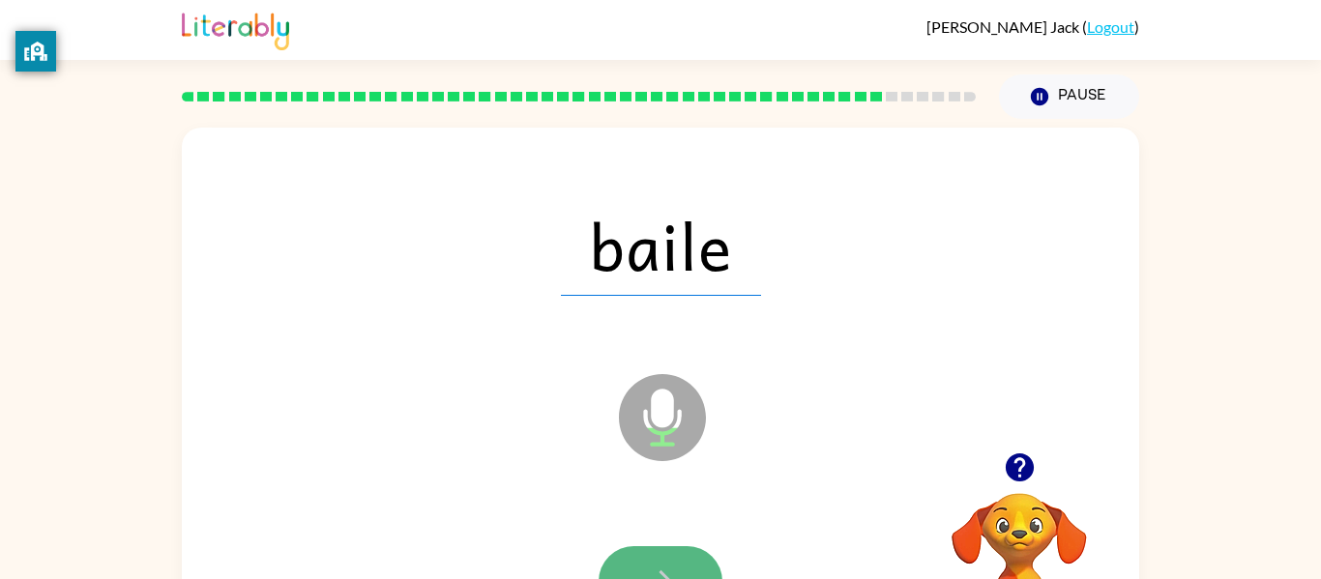
click at [644, 553] on button "button" at bounding box center [661, 582] width 124 height 71
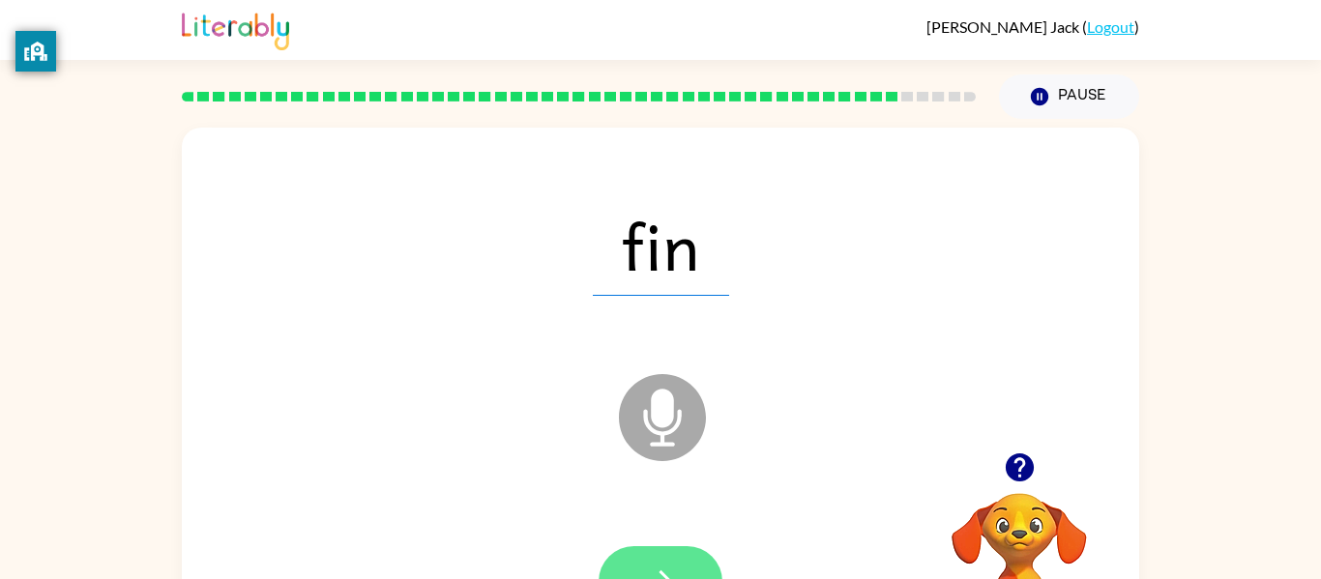
click at [667, 552] on button "button" at bounding box center [661, 582] width 124 height 71
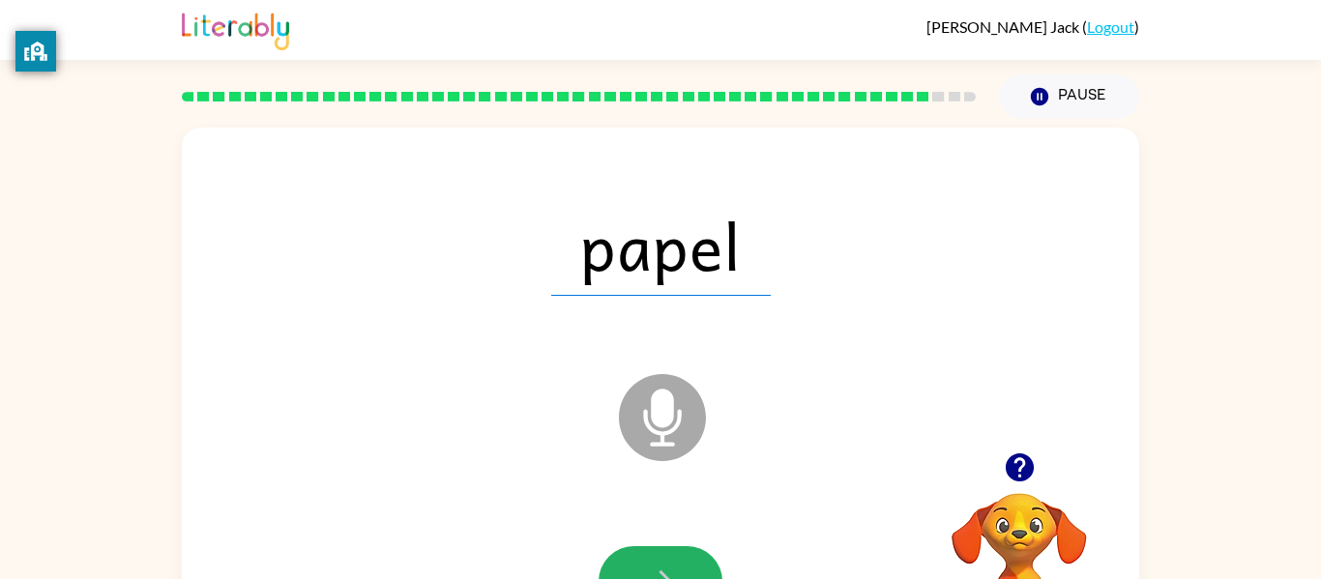
click at [667, 552] on button "button" at bounding box center [661, 582] width 124 height 71
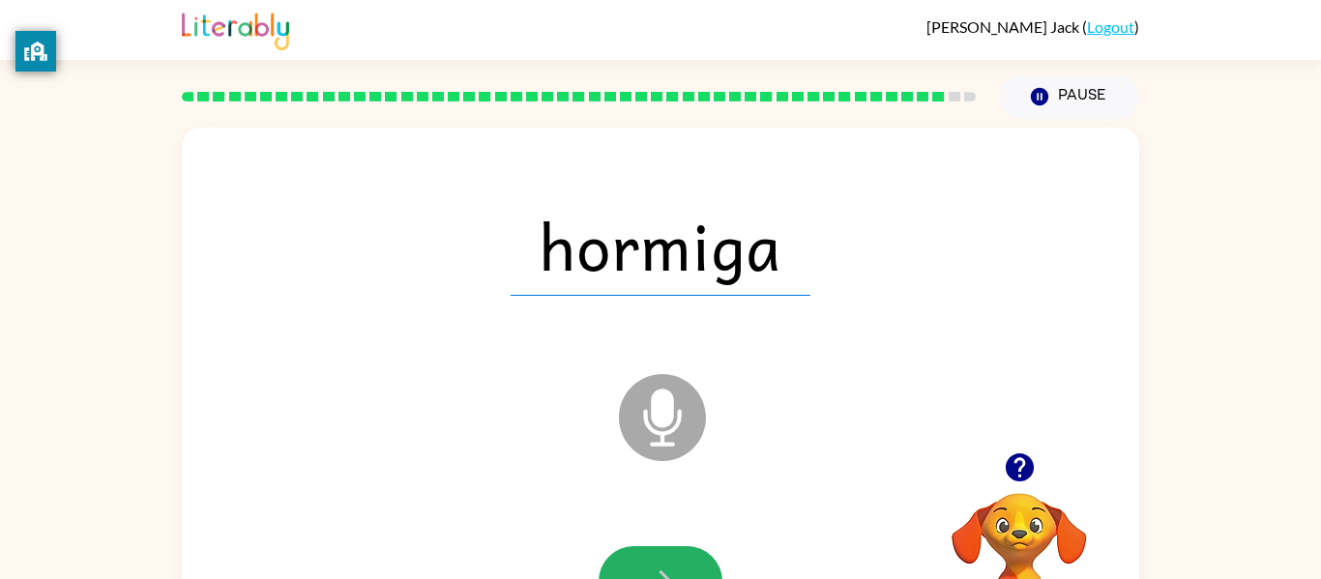
click at [667, 552] on button "button" at bounding box center [661, 582] width 124 height 71
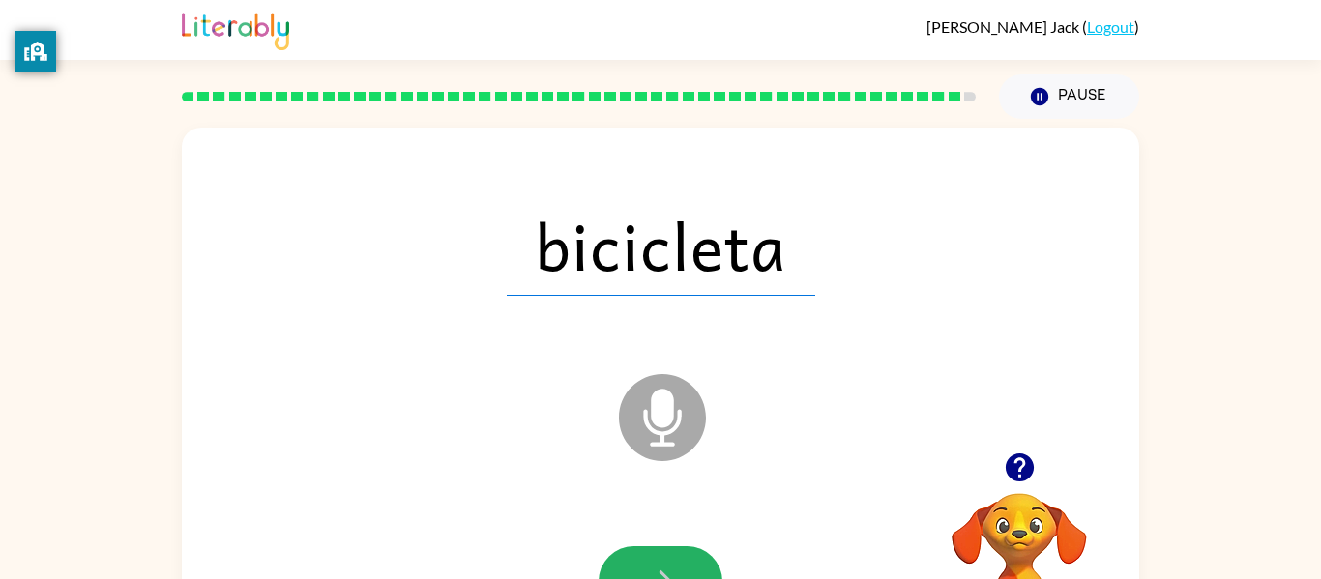
click at [667, 552] on button "button" at bounding box center [661, 582] width 124 height 71
